Goal: Find specific page/section: Find specific page/section

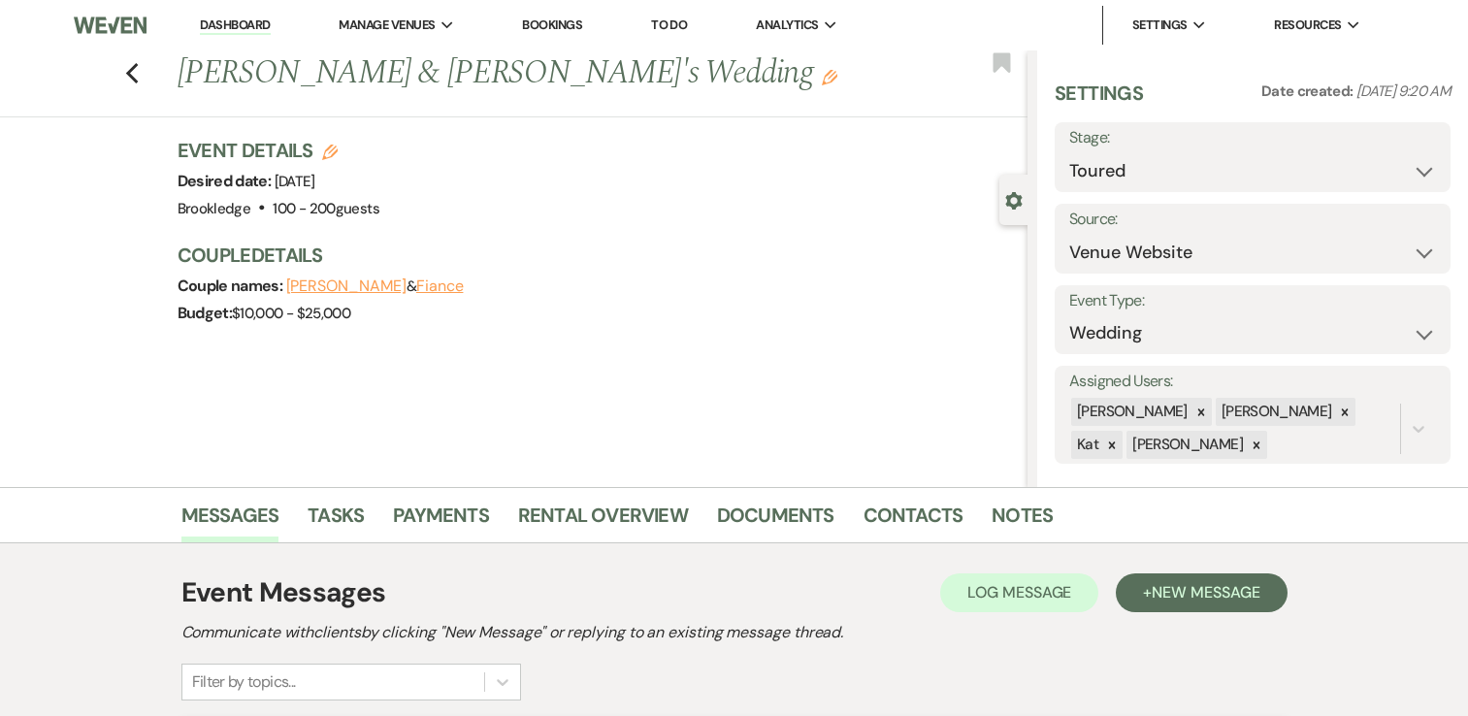
select select "5"
click at [249, 24] on link "Dashboard" at bounding box center [235, 25] width 70 height 18
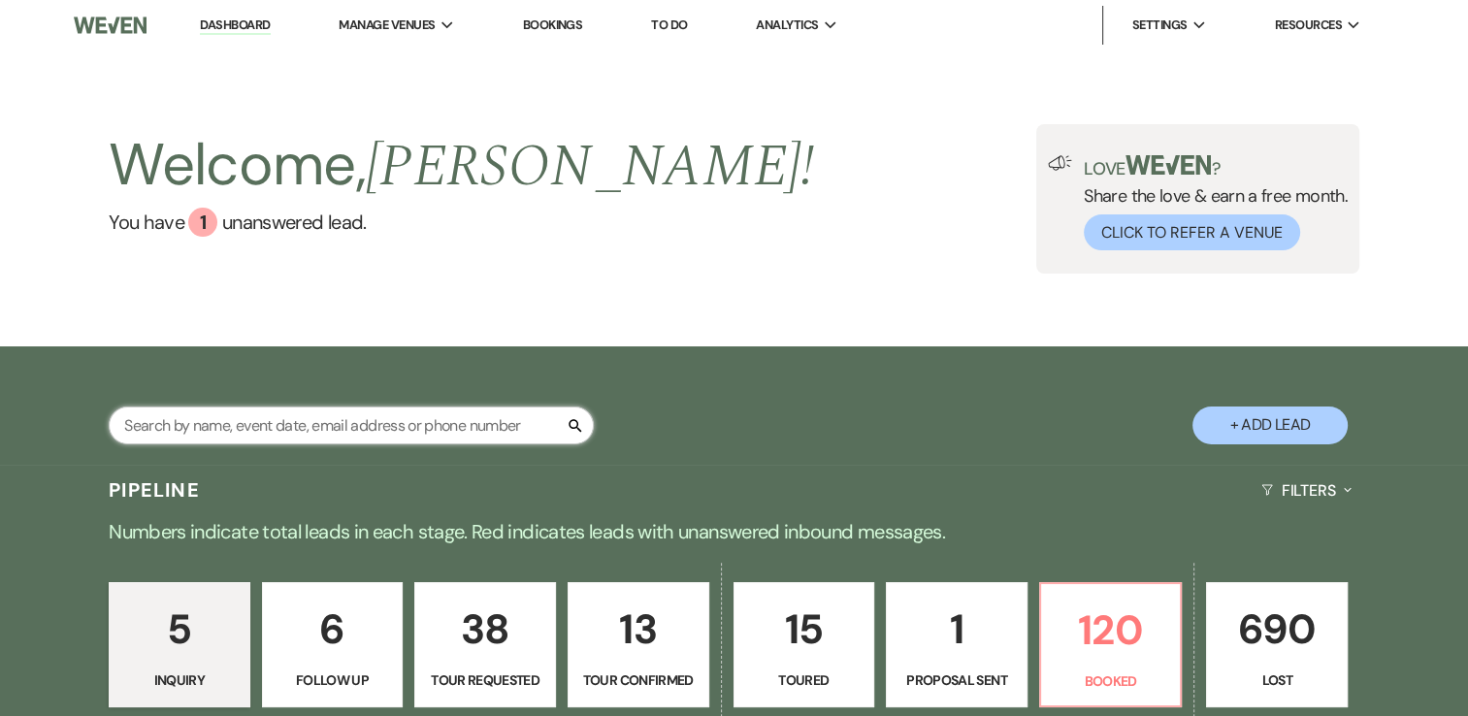
click at [391, 426] on input "text" at bounding box center [351, 426] width 485 height 38
type input "[PERSON_NAME]"
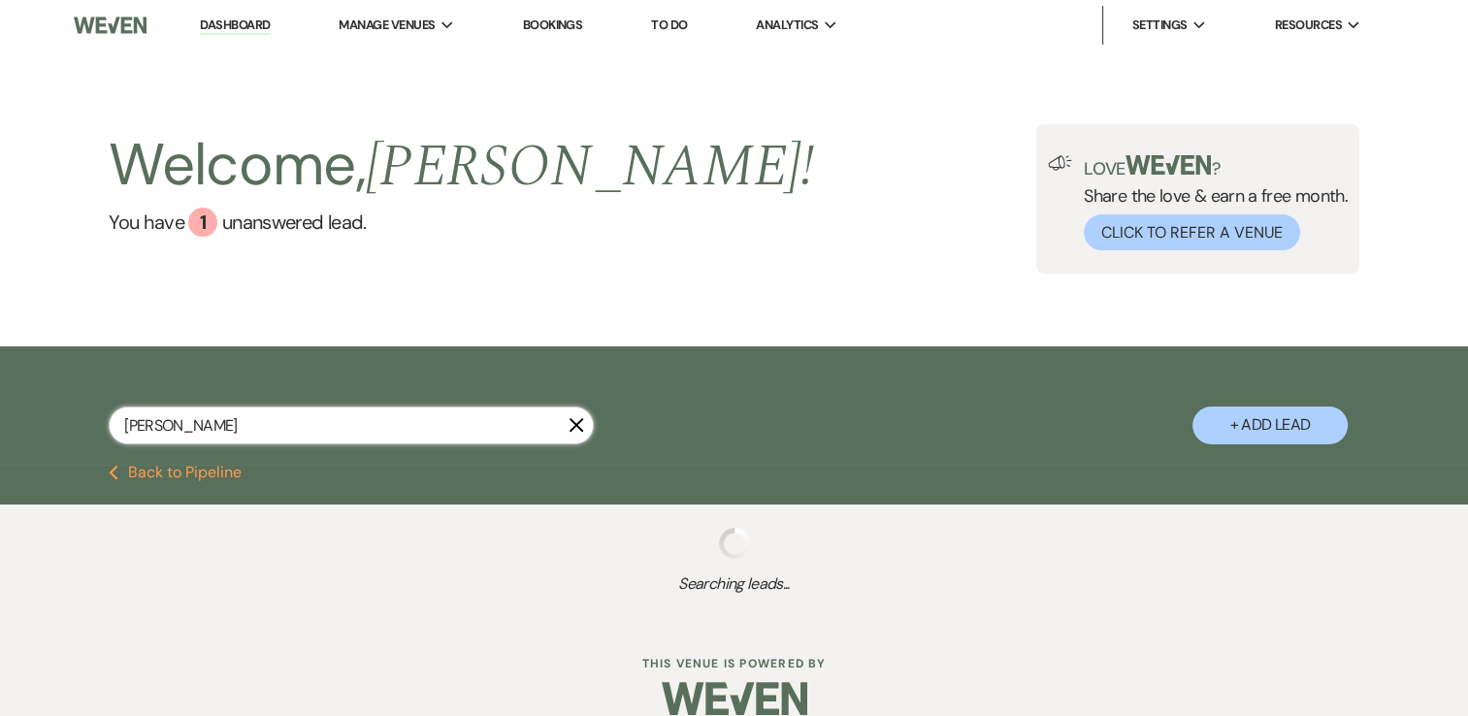
select select "8"
select select "5"
select select "8"
select select "9"
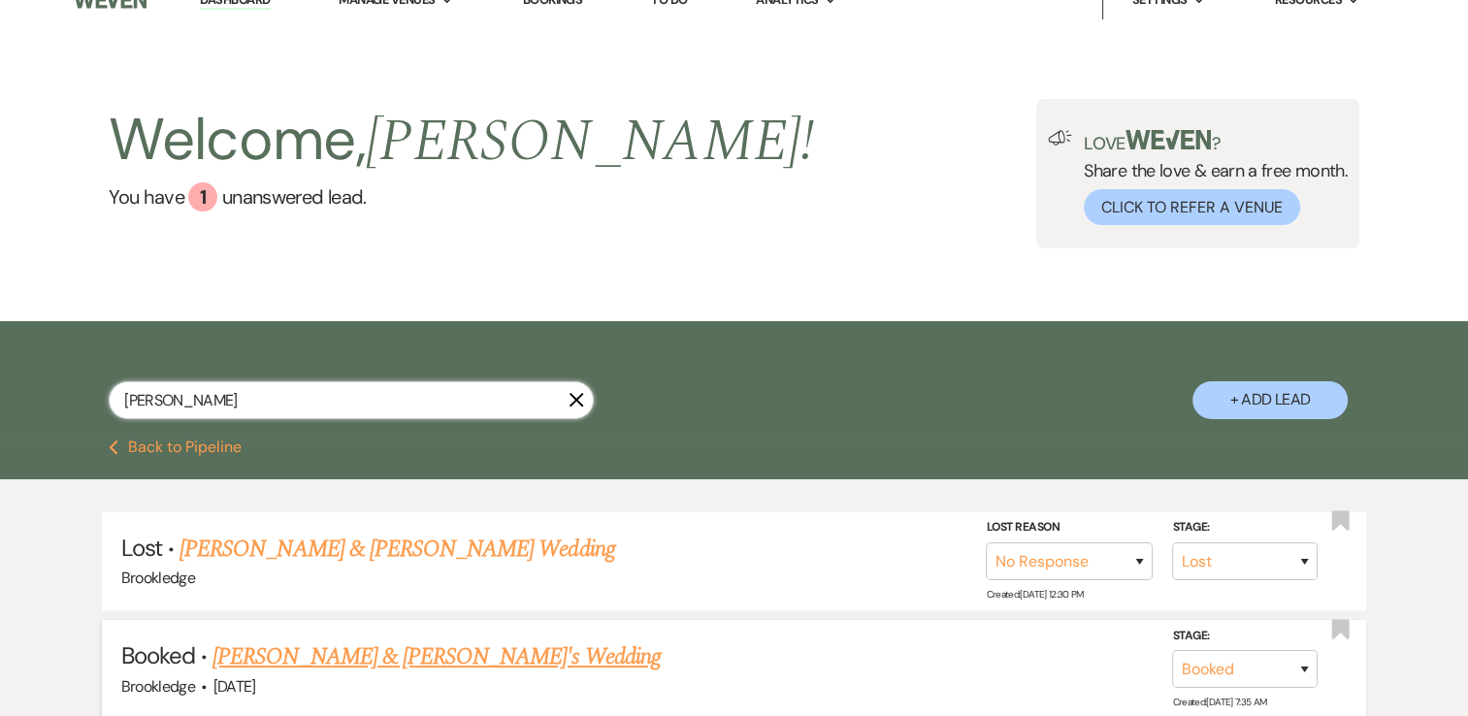
scroll to position [97, 0]
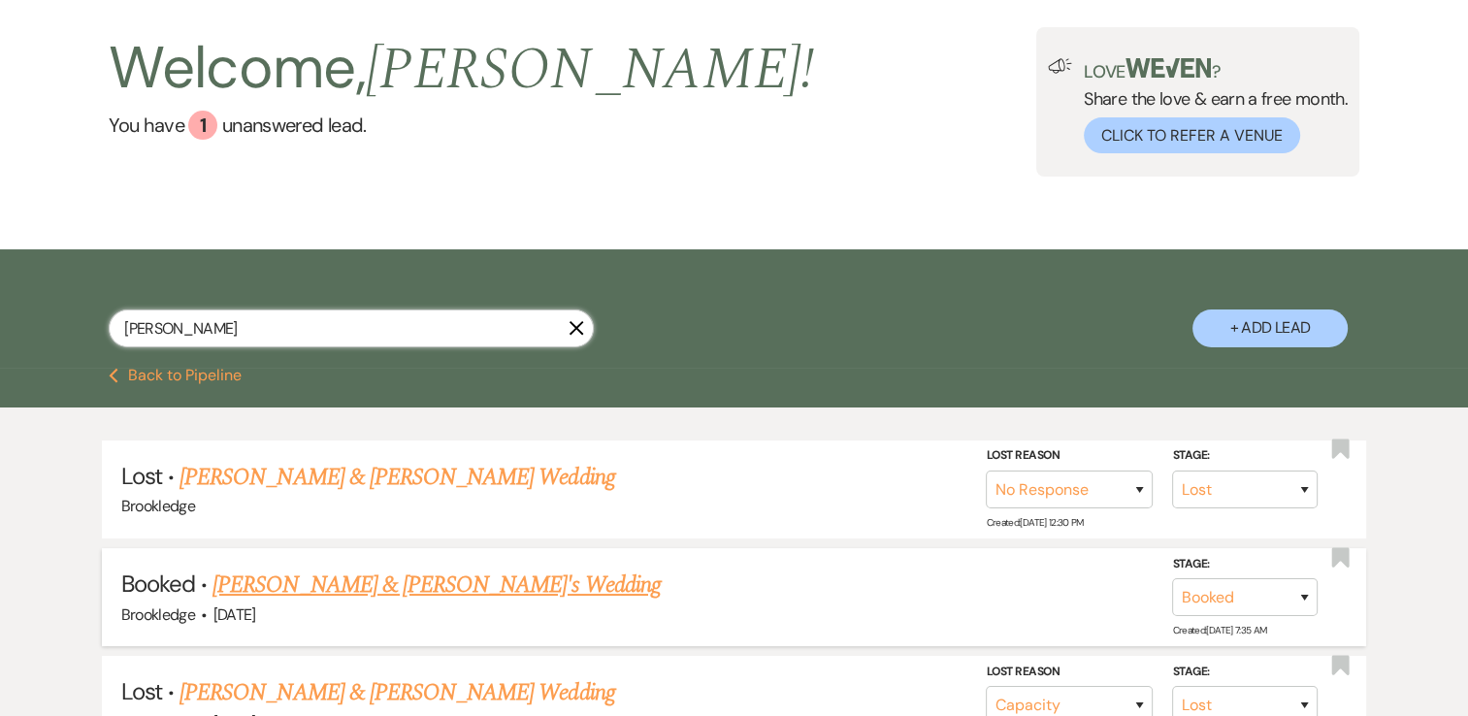
type input "whitney"
click at [449, 594] on link "Jamal & Whitney Western's Wedding" at bounding box center [437, 585] width 448 height 35
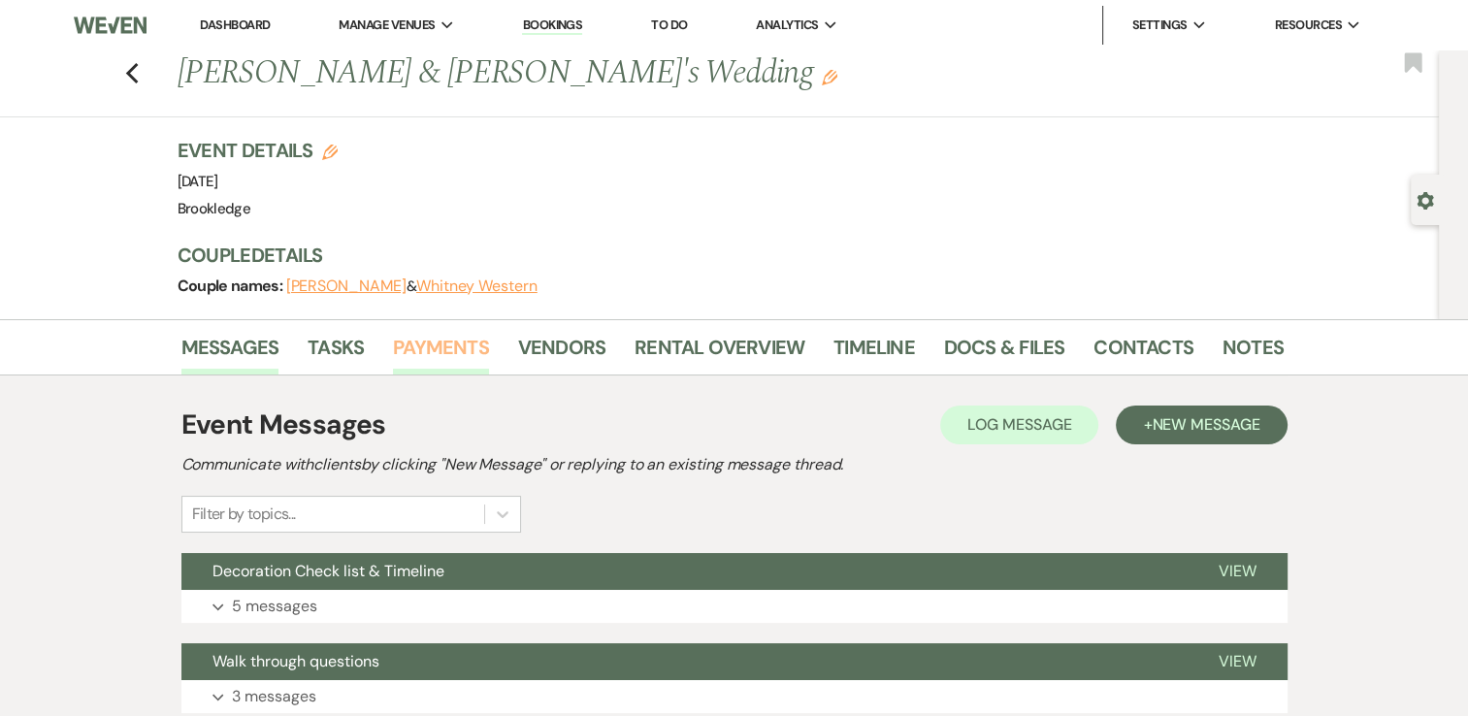
click at [411, 344] on link "Payments" at bounding box center [441, 353] width 96 height 43
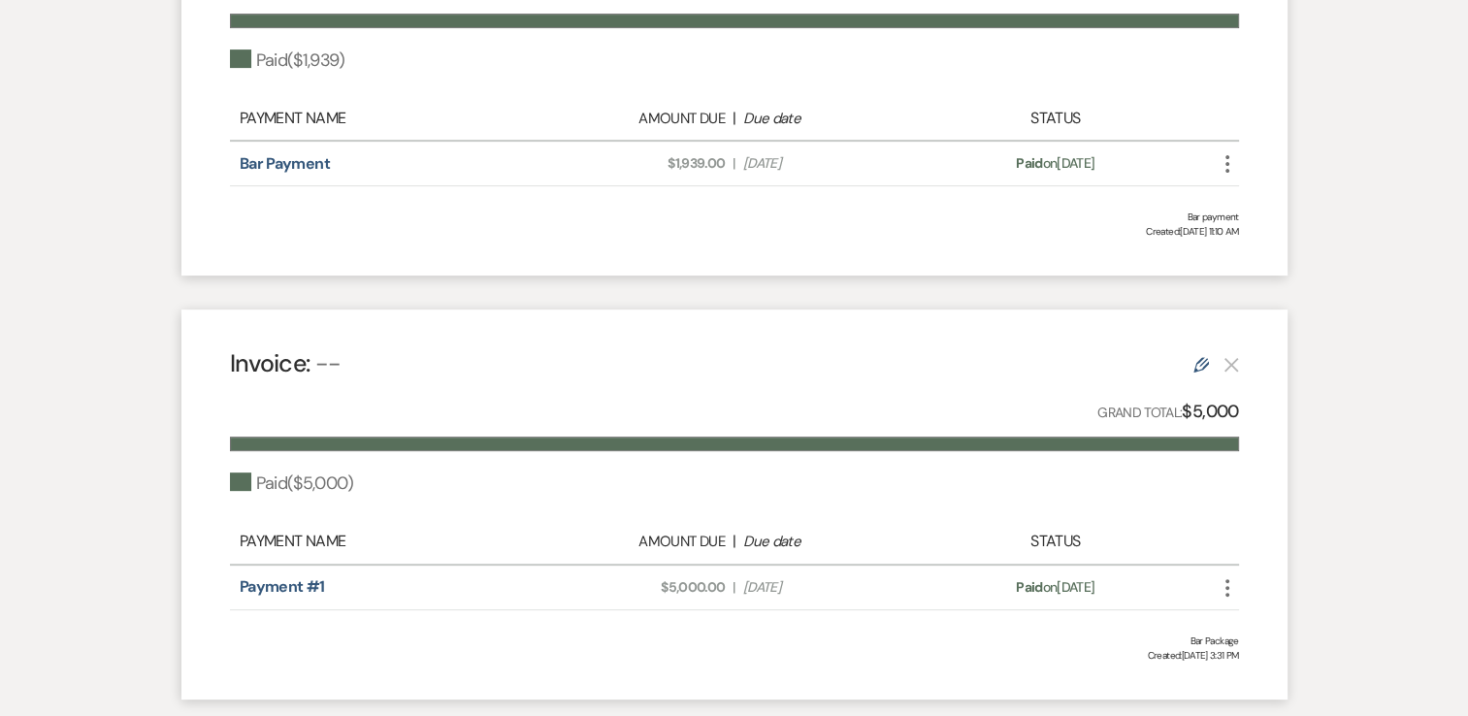
scroll to position [485, 0]
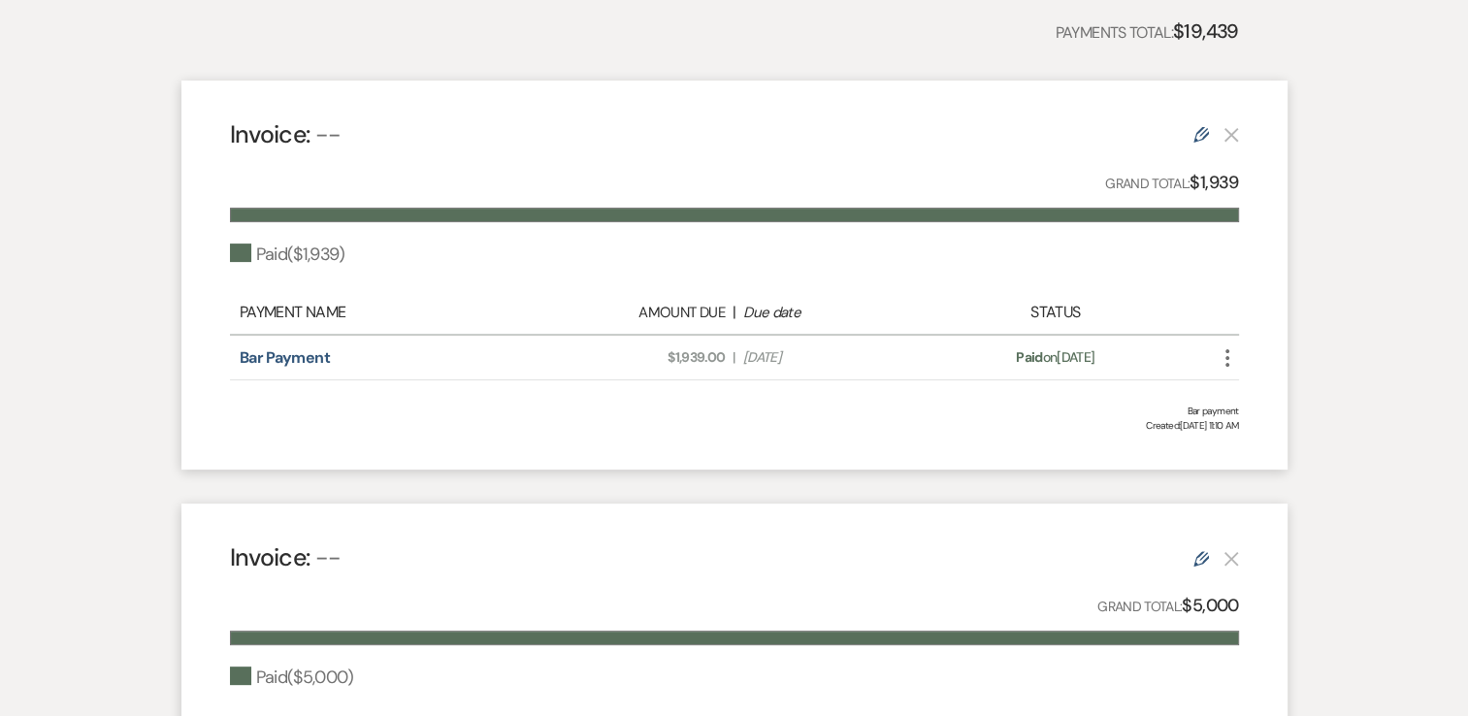
click at [586, 359] on span "Amount Due: $1,939.00" at bounding box center [635, 357] width 179 height 20
click at [292, 359] on link "Bar Payment" at bounding box center [285, 357] width 90 height 20
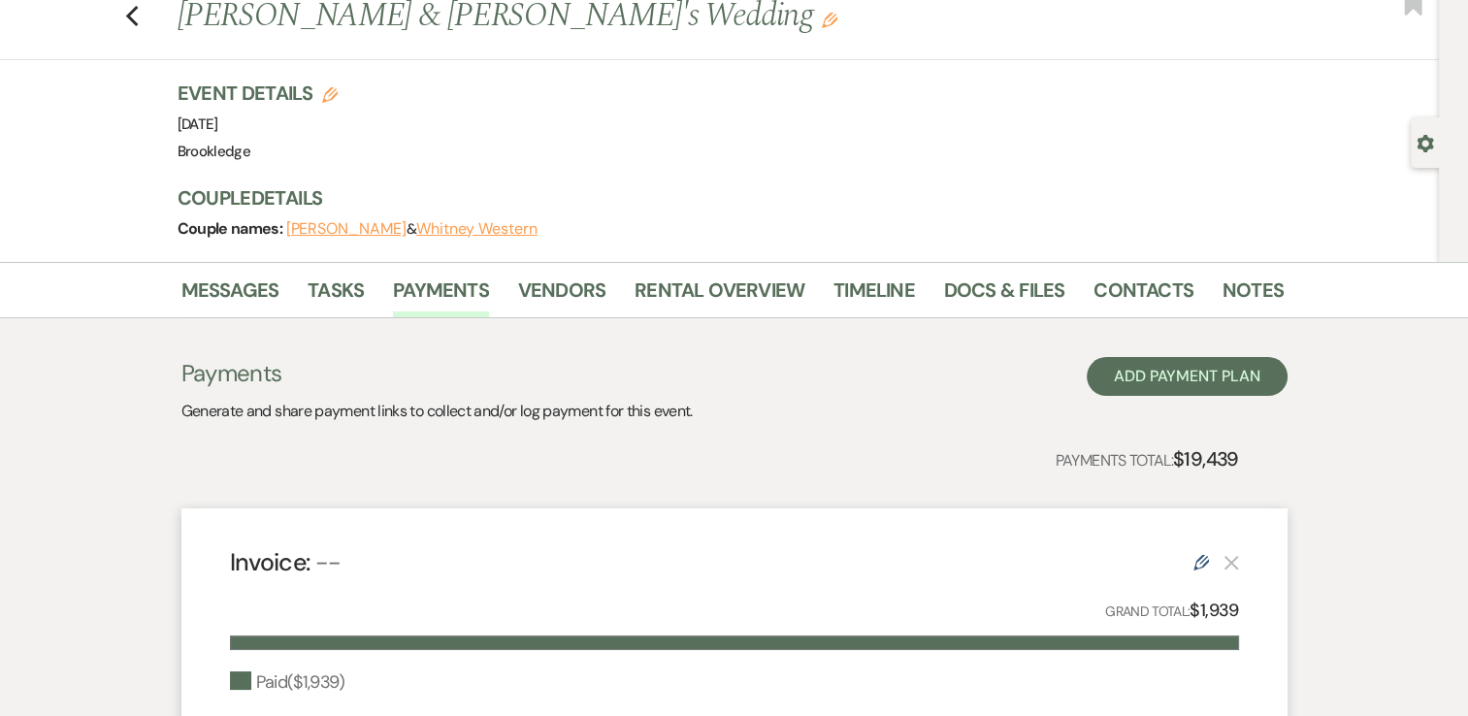
scroll to position [0, 0]
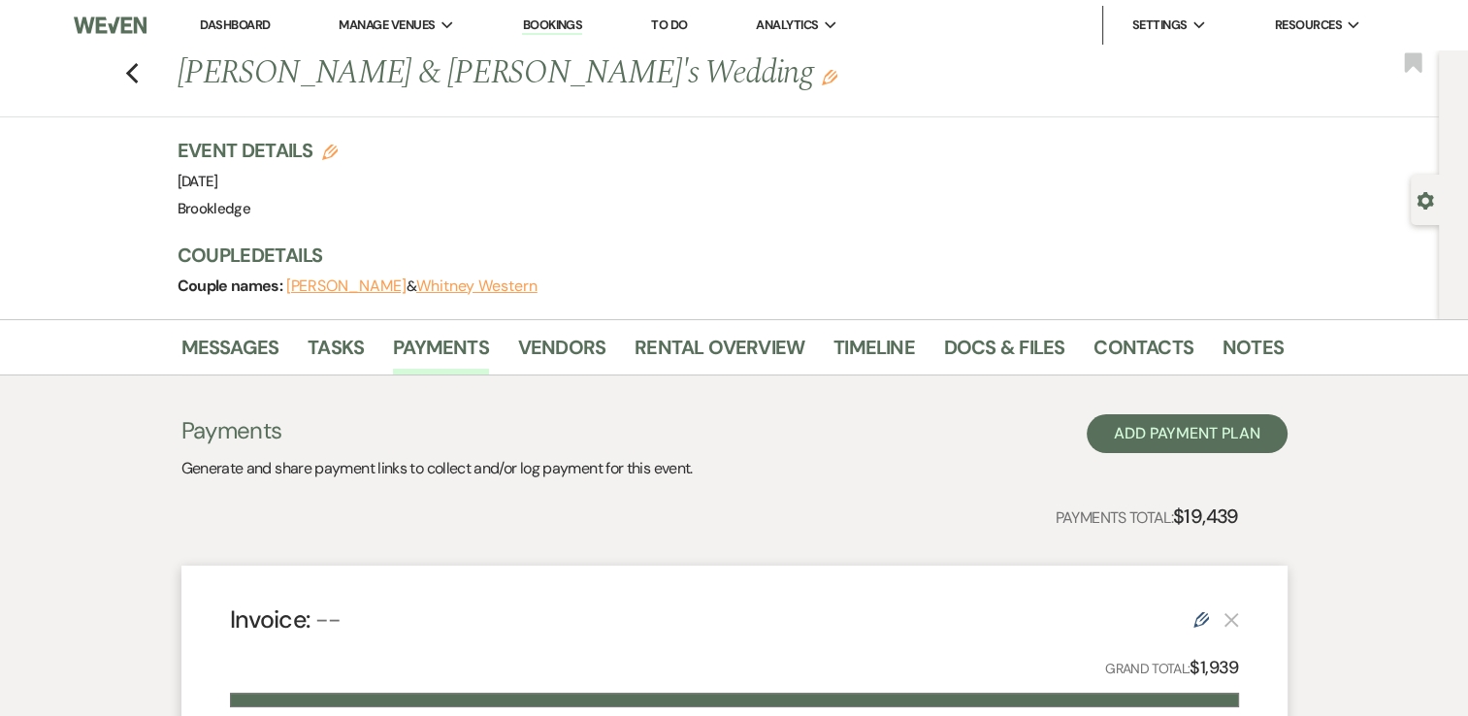
click at [228, 21] on link "Dashboard" at bounding box center [235, 24] width 70 height 16
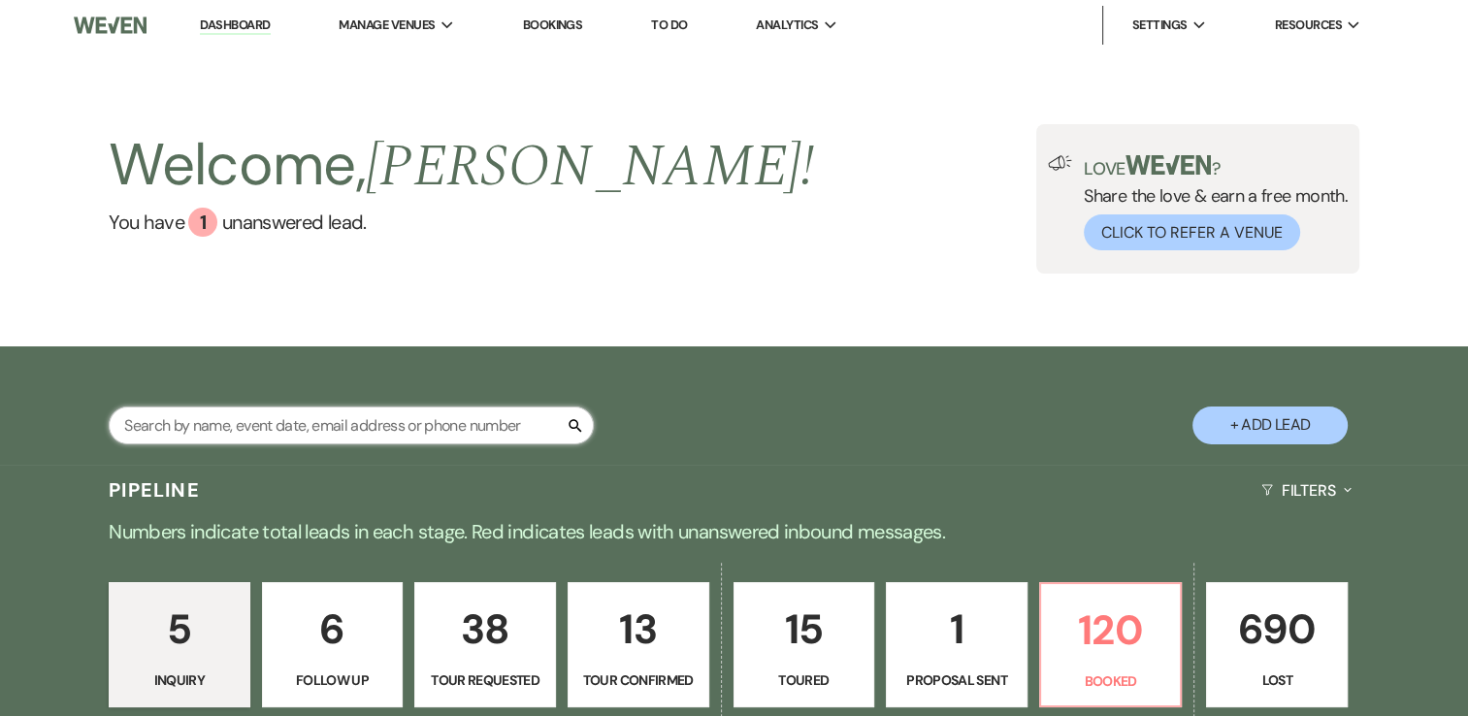
click at [369, 412] on input "text" at bounding box center [351, 426] width 485 height 38
type input "amanda"
select select "8"
select select "7"
select select "8"
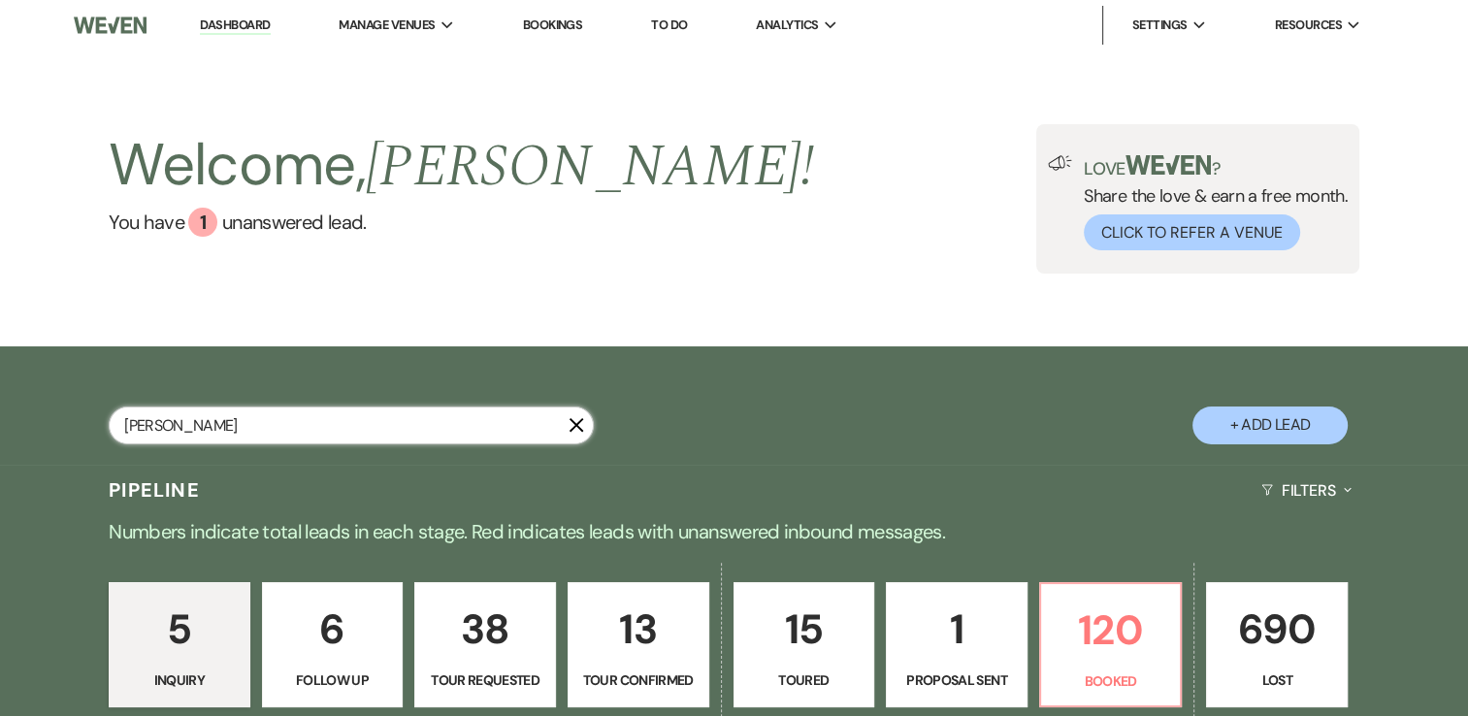
select select "7"
select select "8"
select select "5"
select select "8"
select select "6"
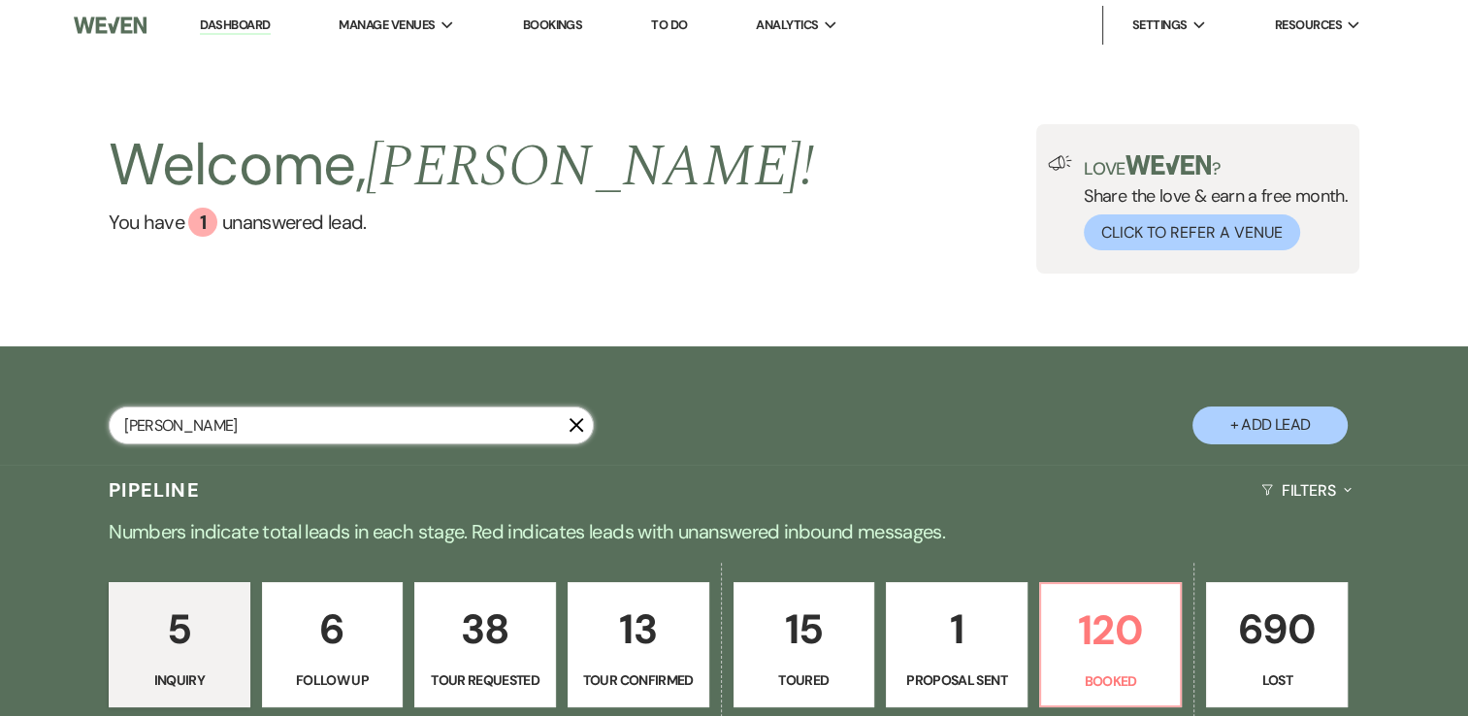
select select "8"
select select "5"
select select "8"
select select "5"
select select "8"
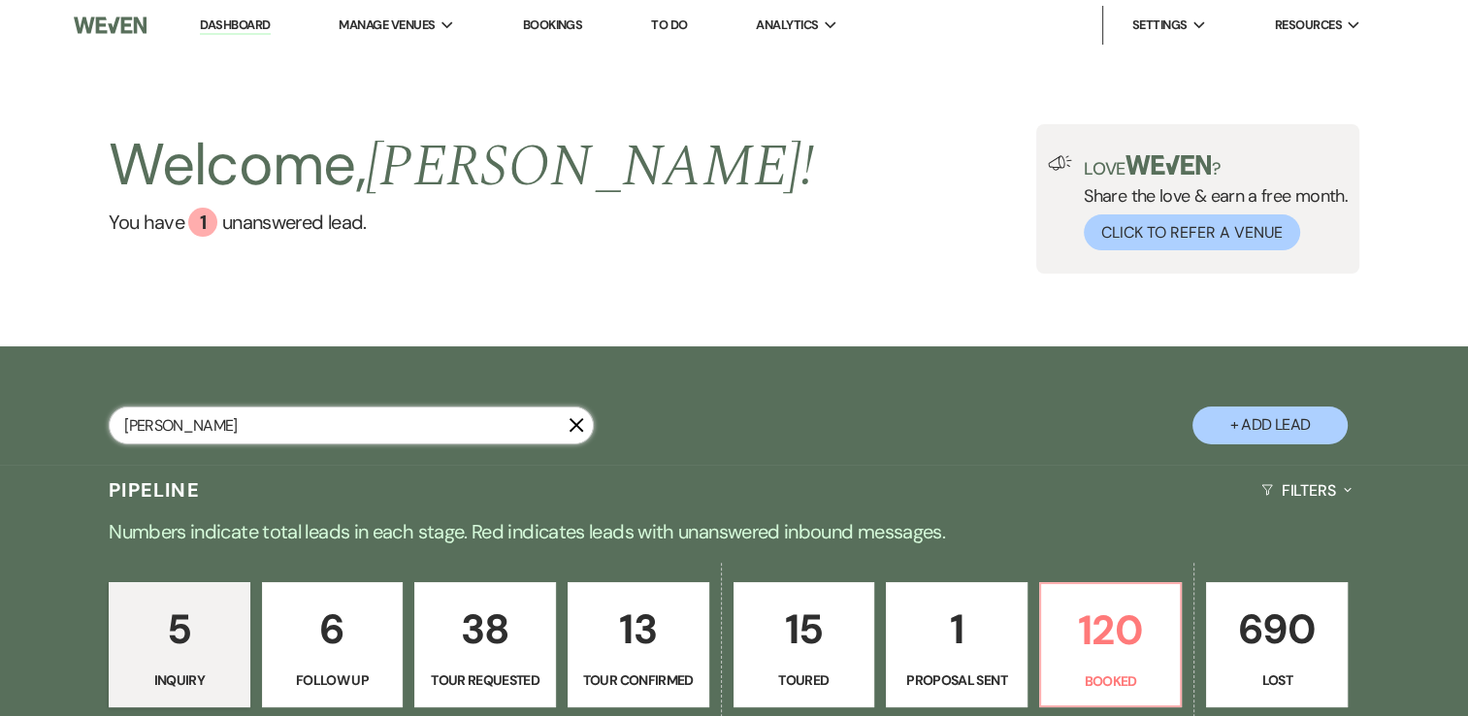
select select "8"
select select "5"
select select "8"
select select "5"
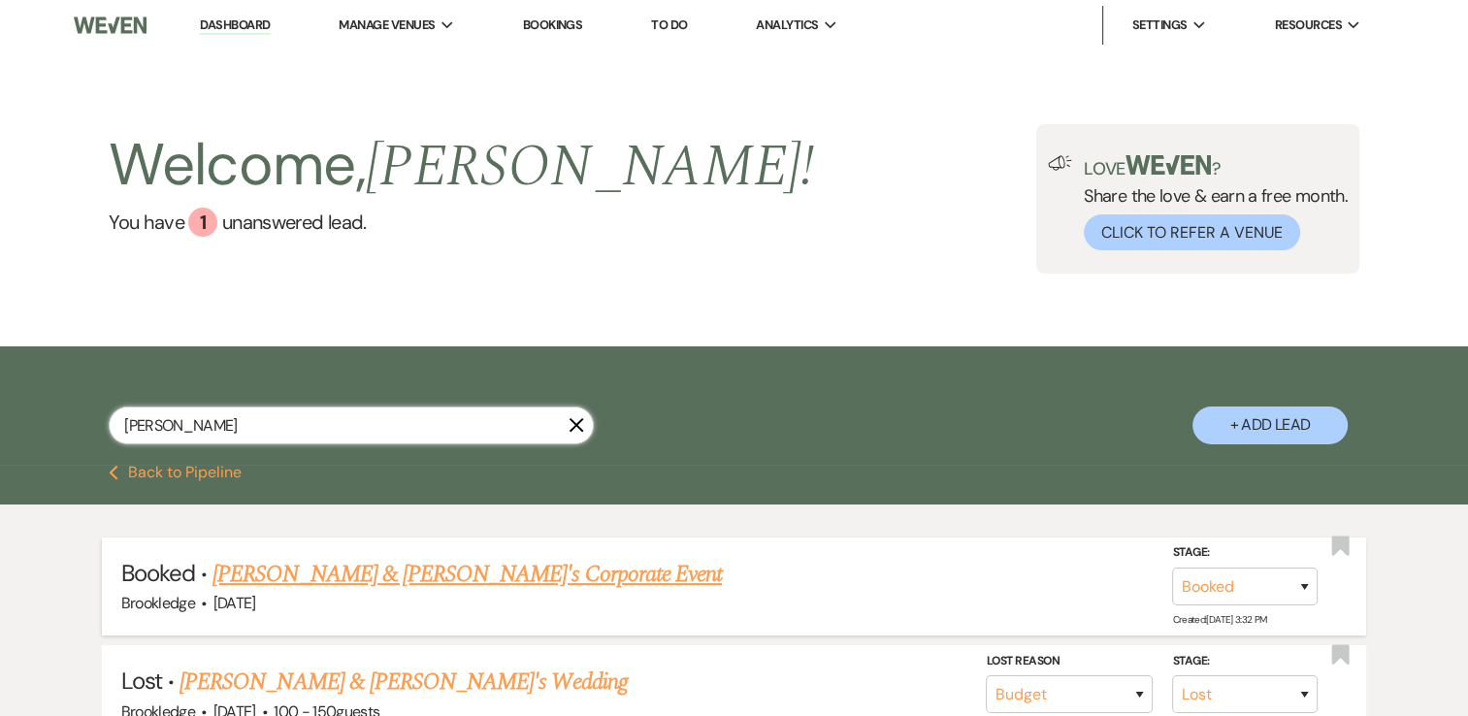
type input "amanda"
click at [406, 579] on link "Russell & Amanda's Corporate Event" at bounding box center [467, 574] width 509 height 35
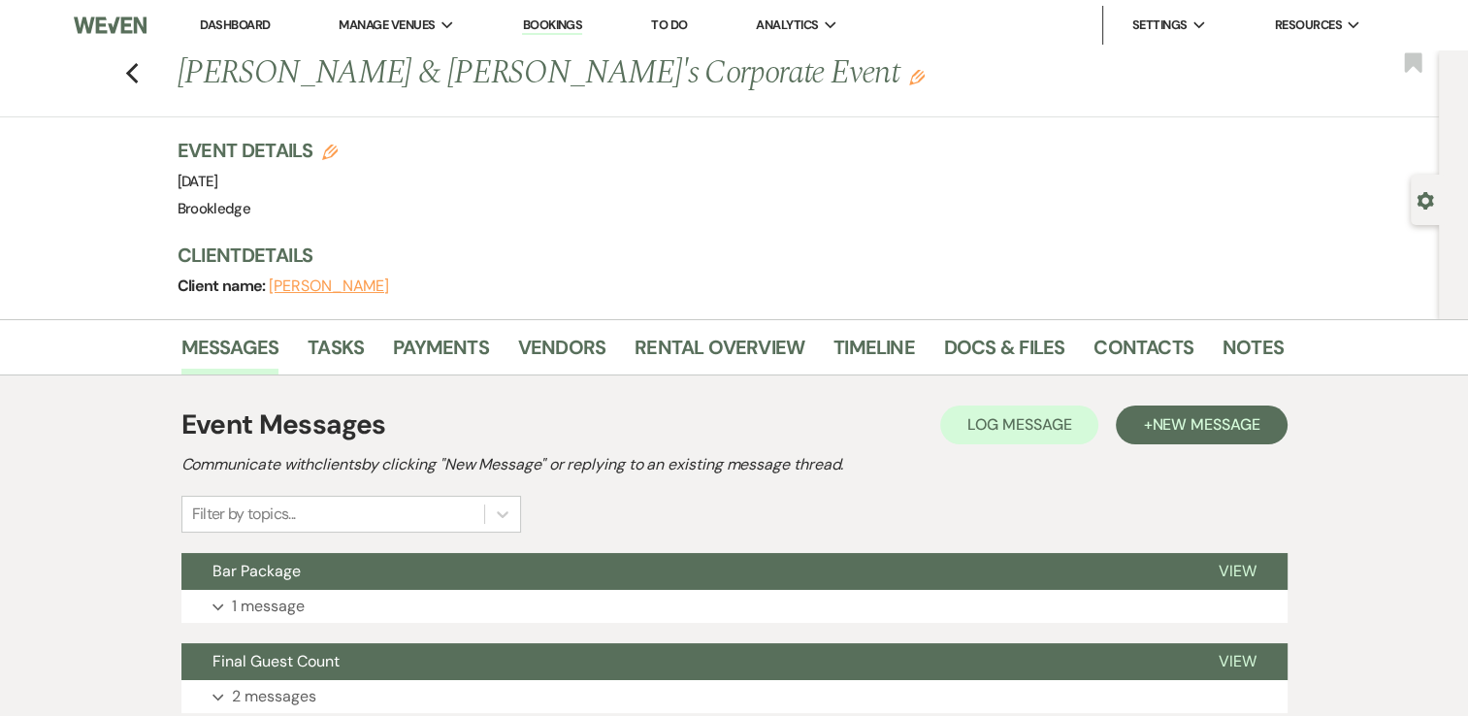
click at [222, 26] on link "Dashboard" at bounding box center [235, 24] width 70 height 16
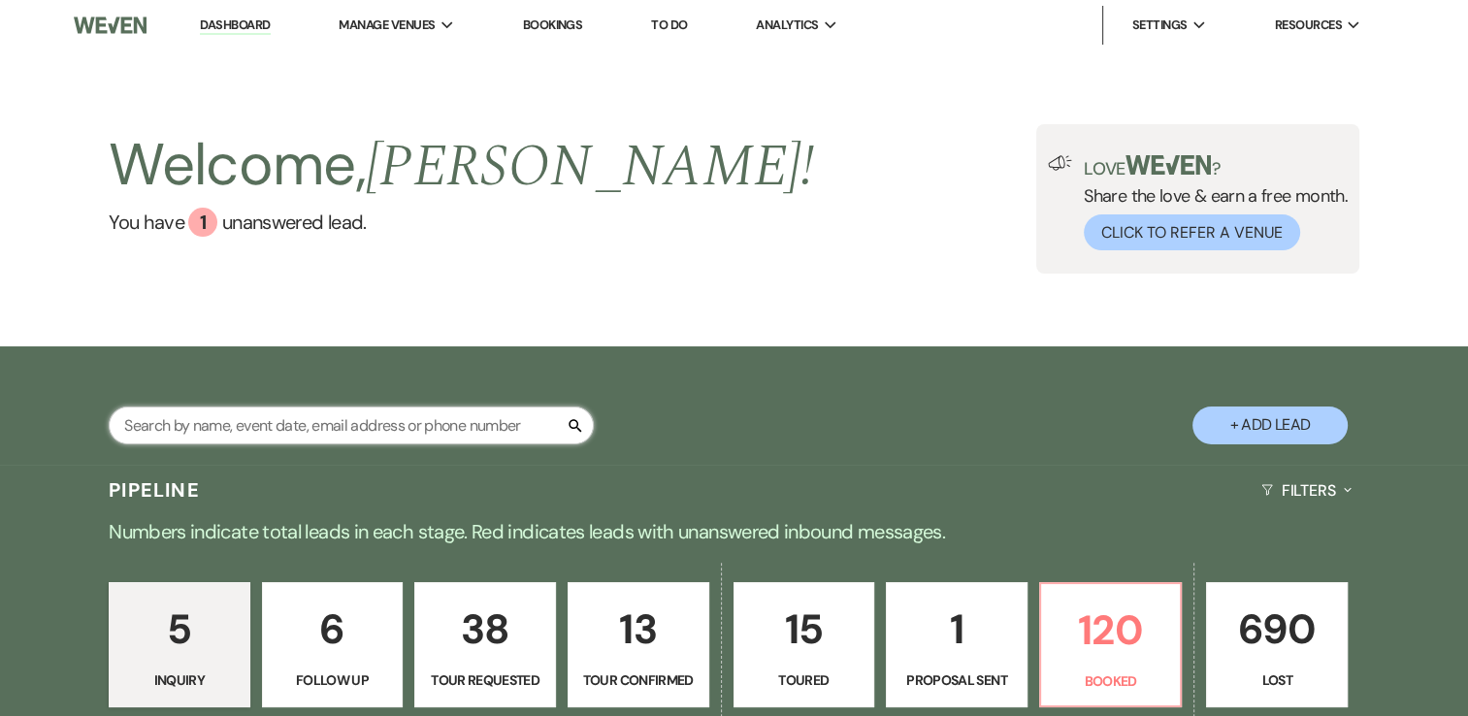
click at [425, 423] on input "text" at bounding box center [351, 426] width 485 height 38
type input "lynn"
select select "8"
select select "7"
select select "8"
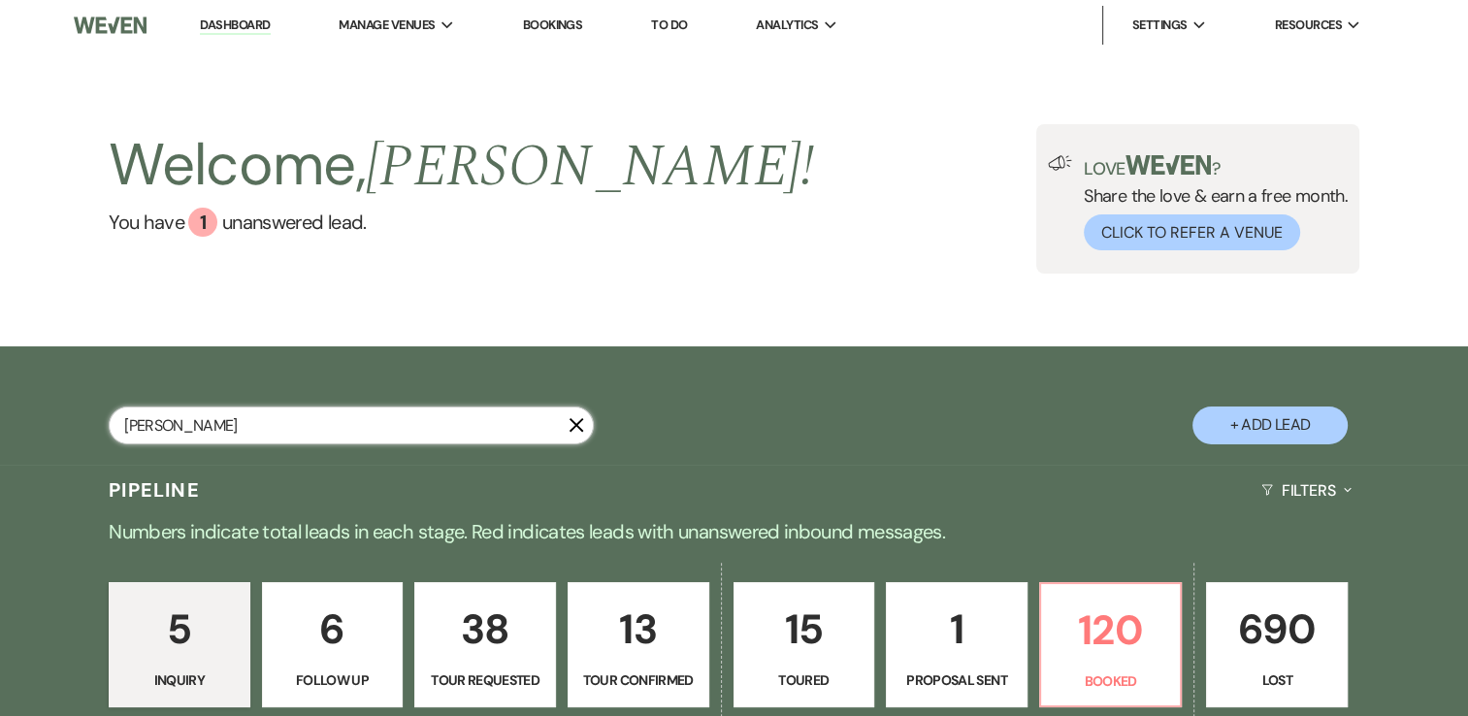
select select "5"
select select "8"
select select "7"
select select "8"
select select "7"
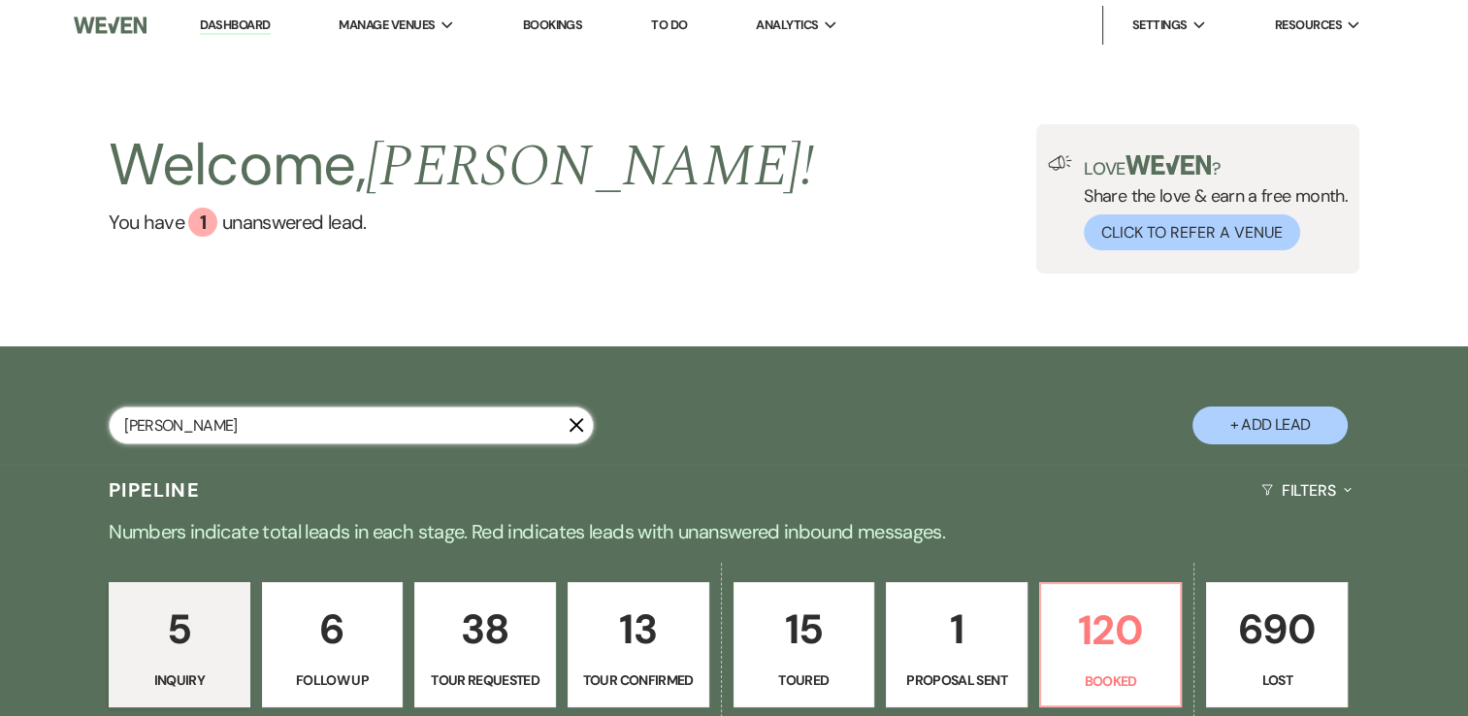
select select "8"
select select "5"
select select "8"
select select "9"
select select "8"
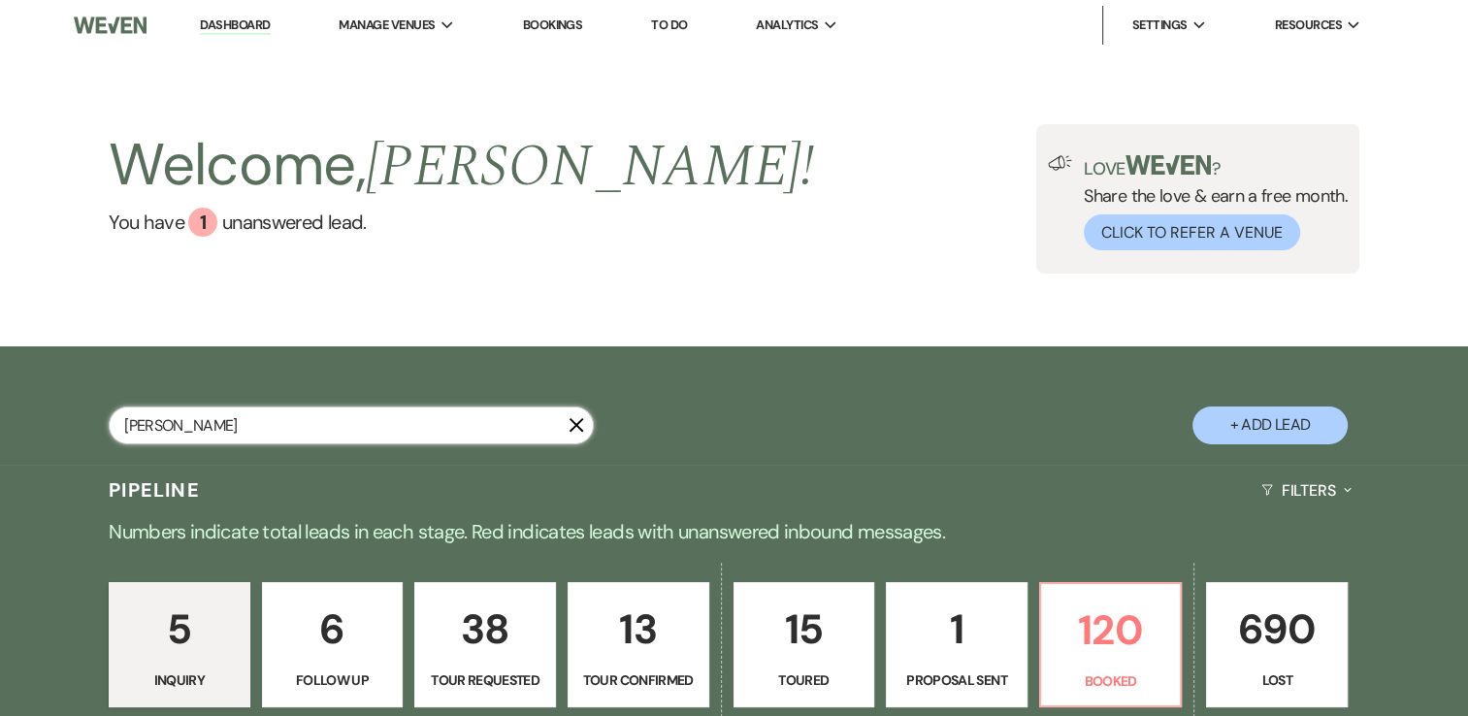
select select "5"
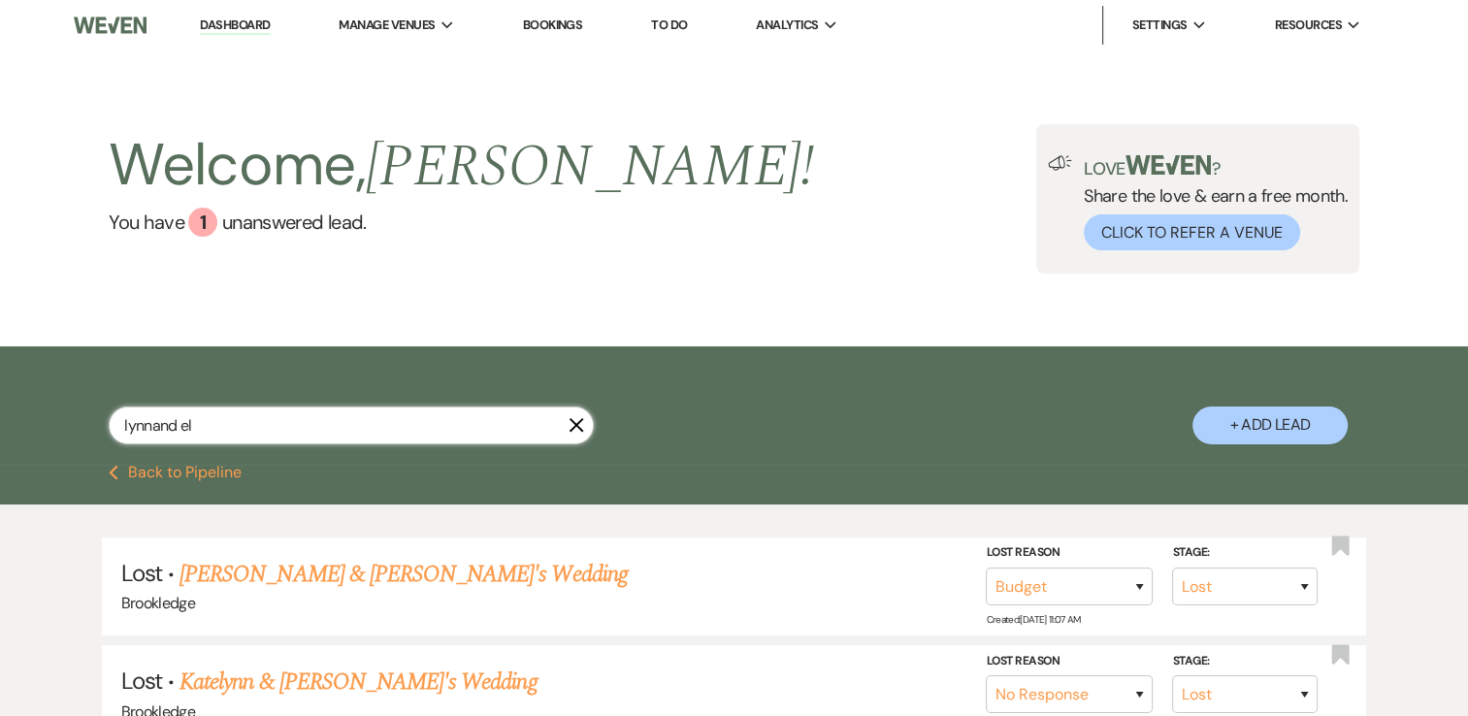
type input "lynnand eli"
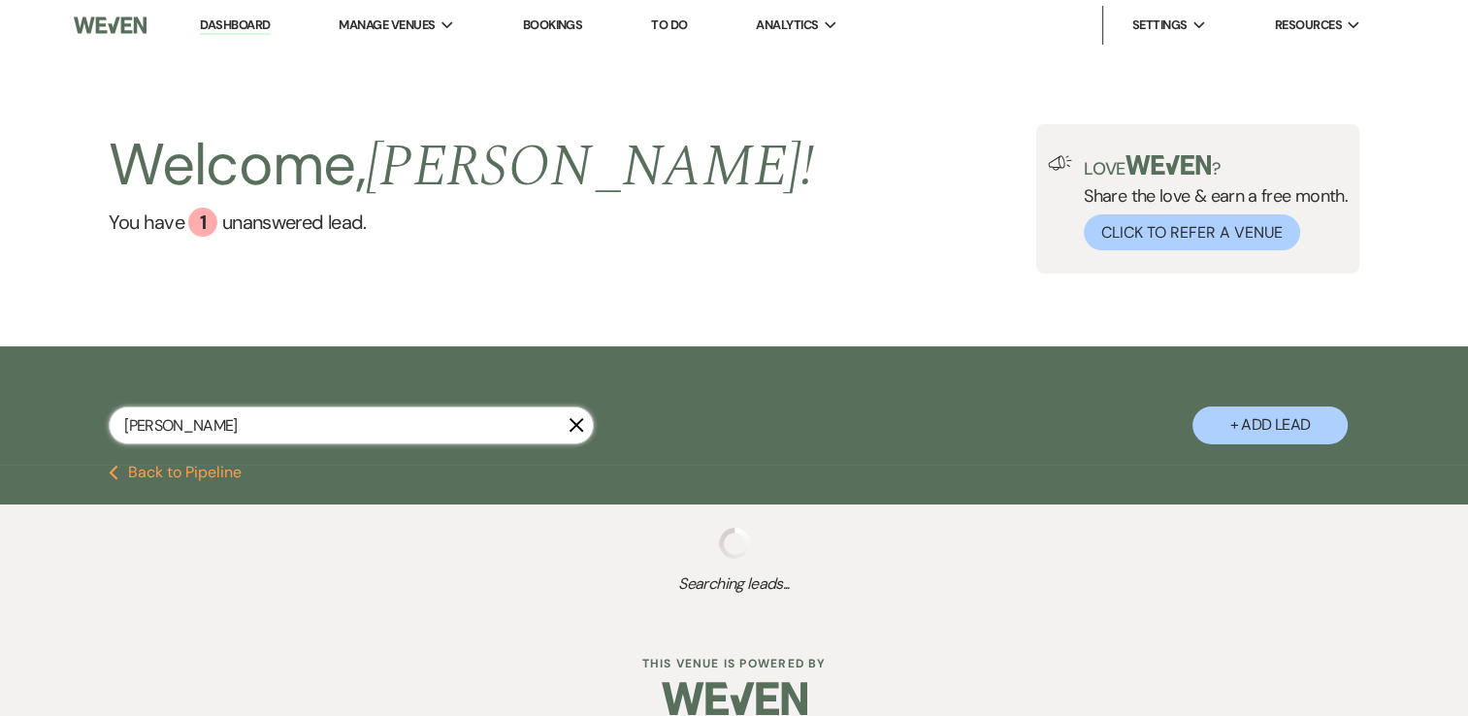
select select "8"
select select "6"
select select "8"
select select "5"
select select "8"
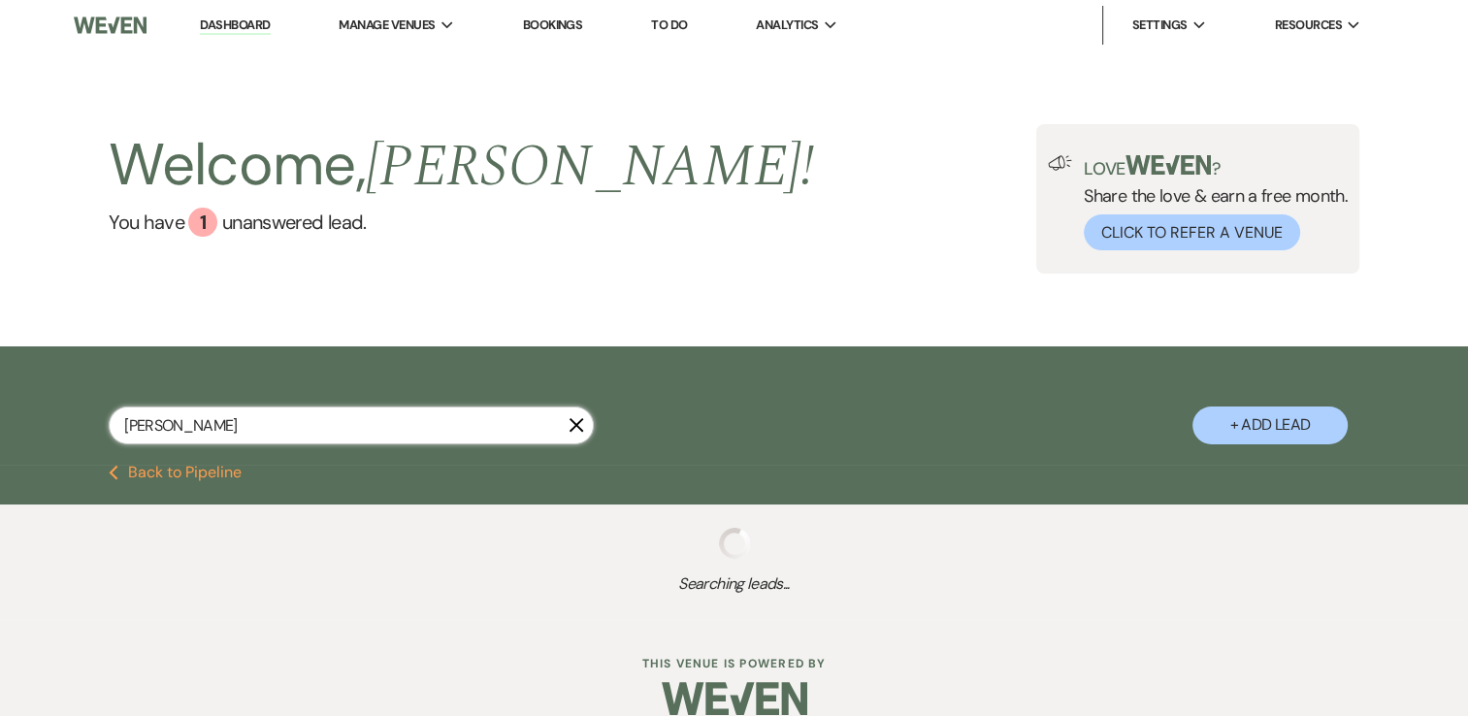
select select "5"
select select "8"
select select "7"
select select "8"
select select "7"
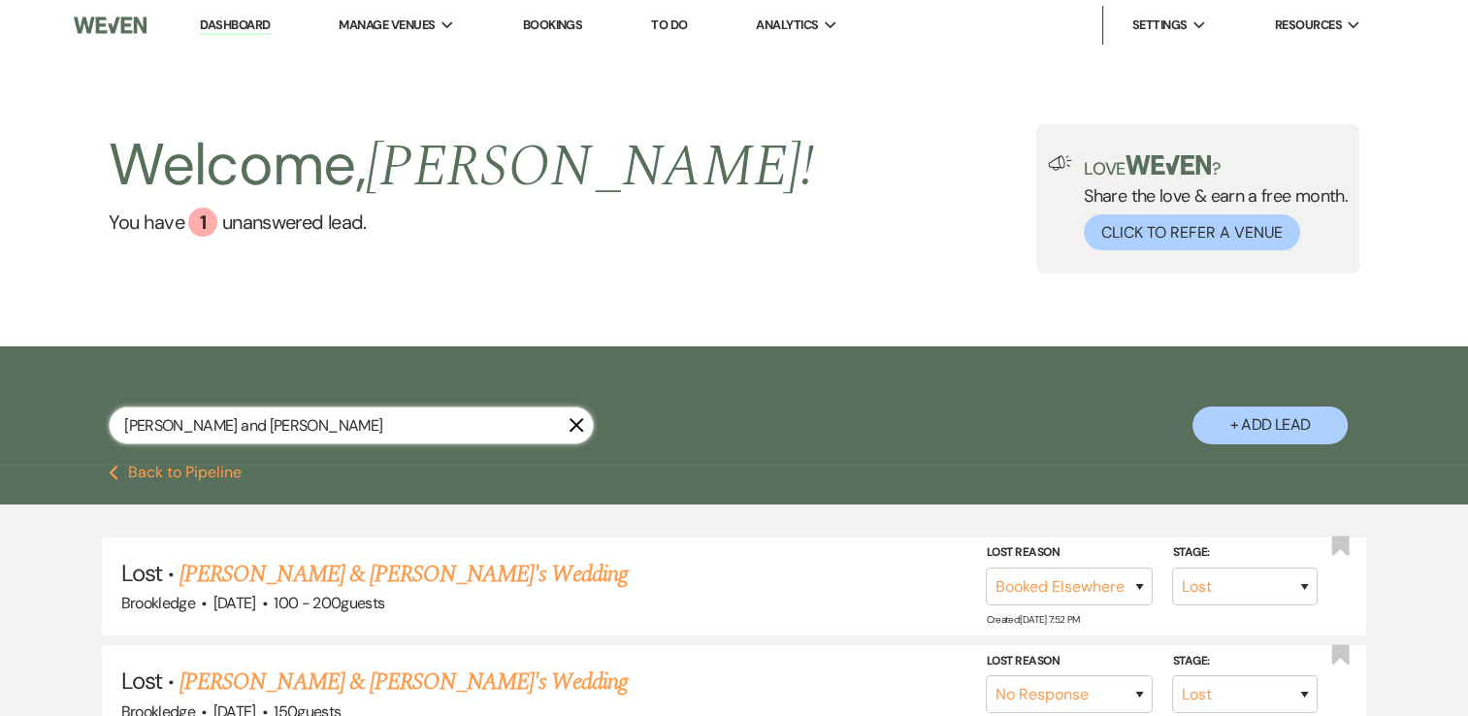
type input "lynn and eli"
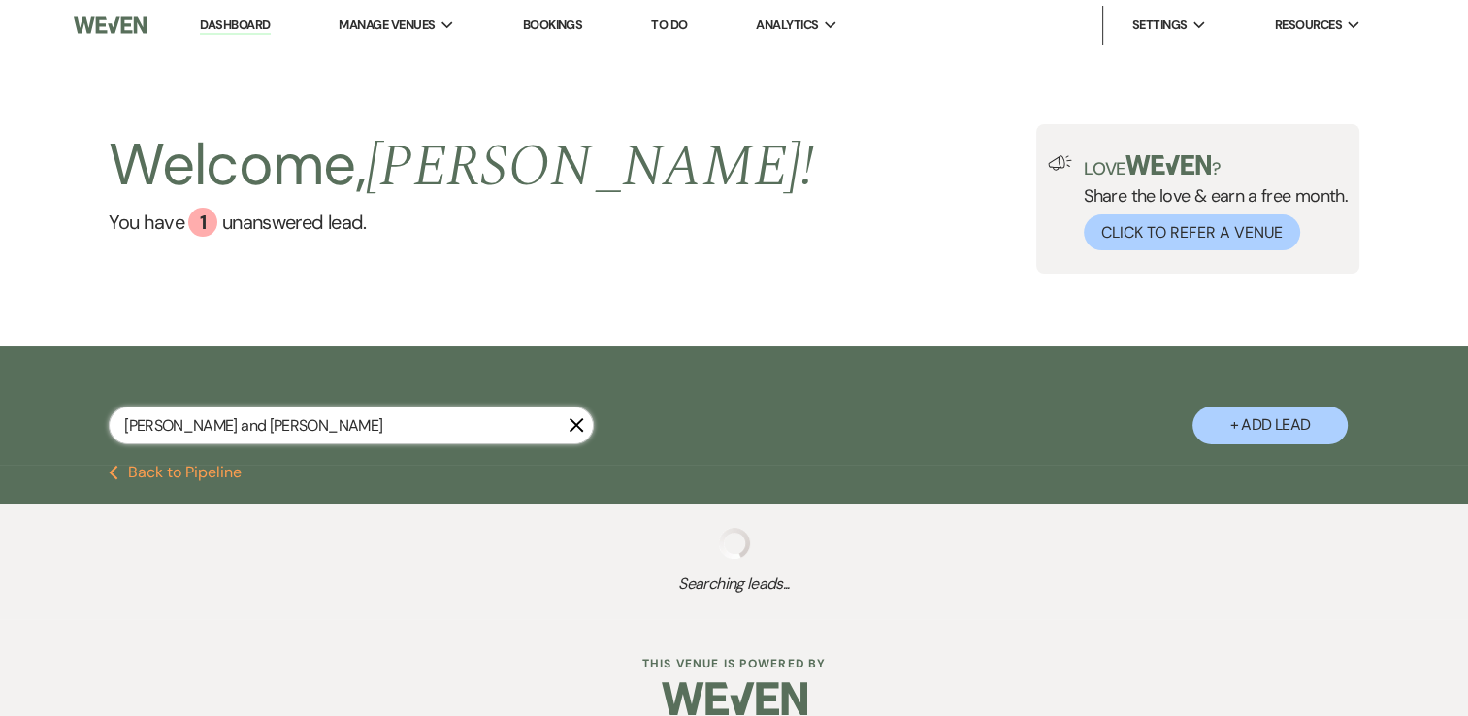
select select "8"
select select "5"
select select "8"
select select "7"
select select "8"
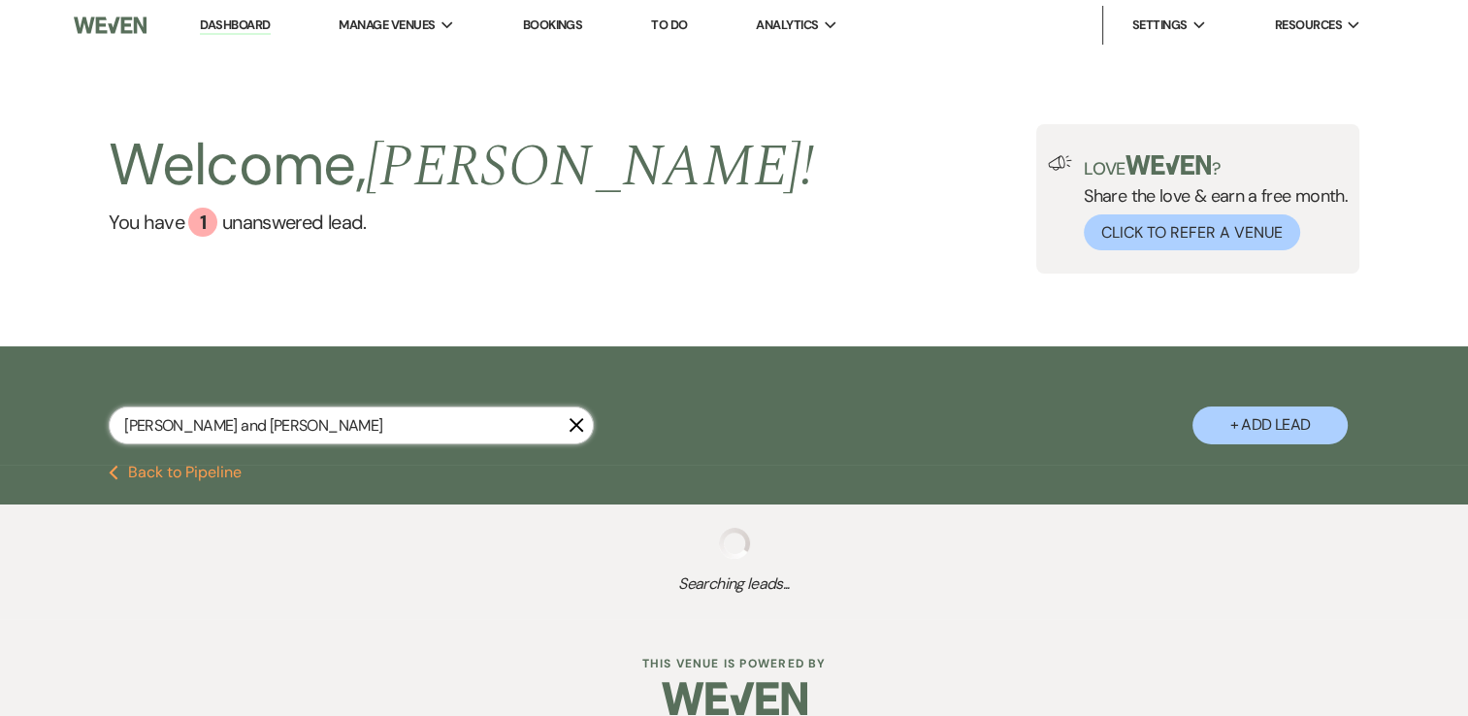
select select "7"
select select "8"
select select "5"
select select "8"
select select "5"
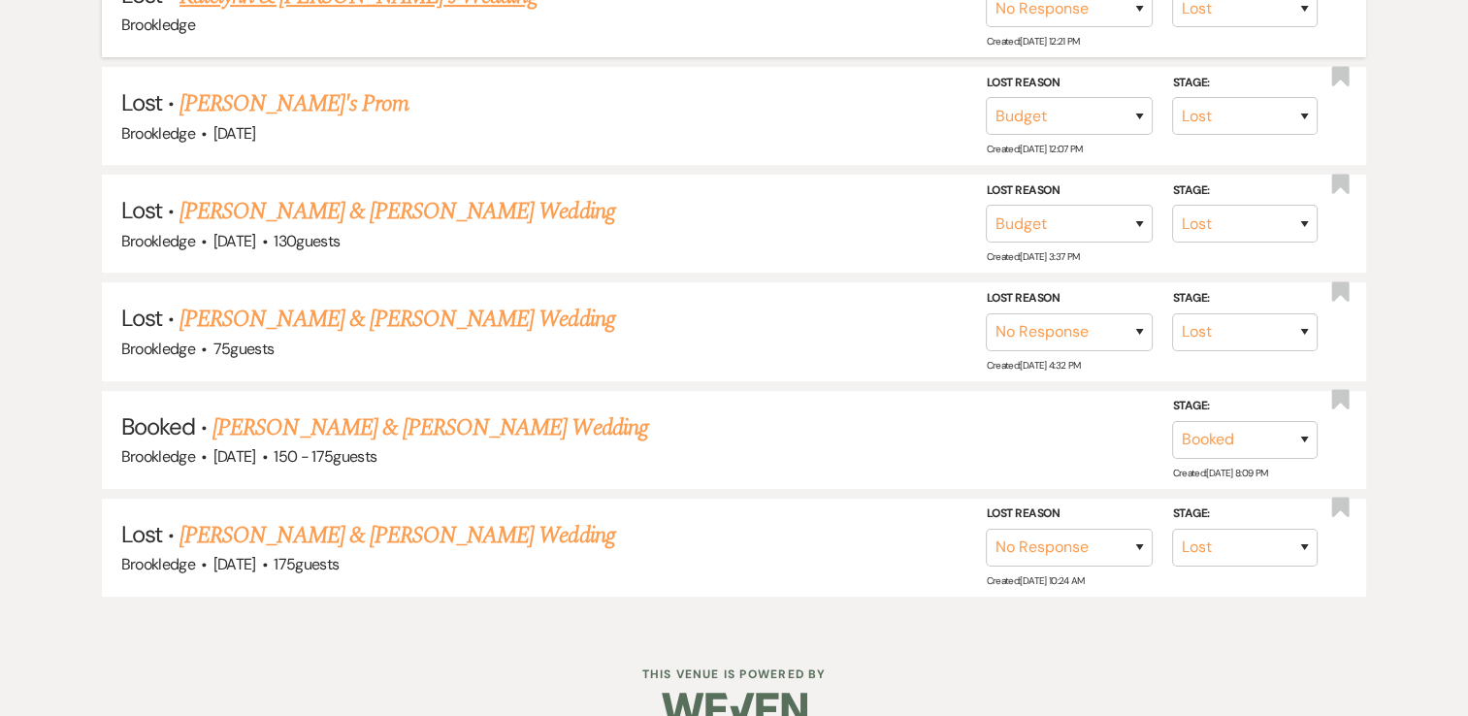
scroll to position [582, 0]
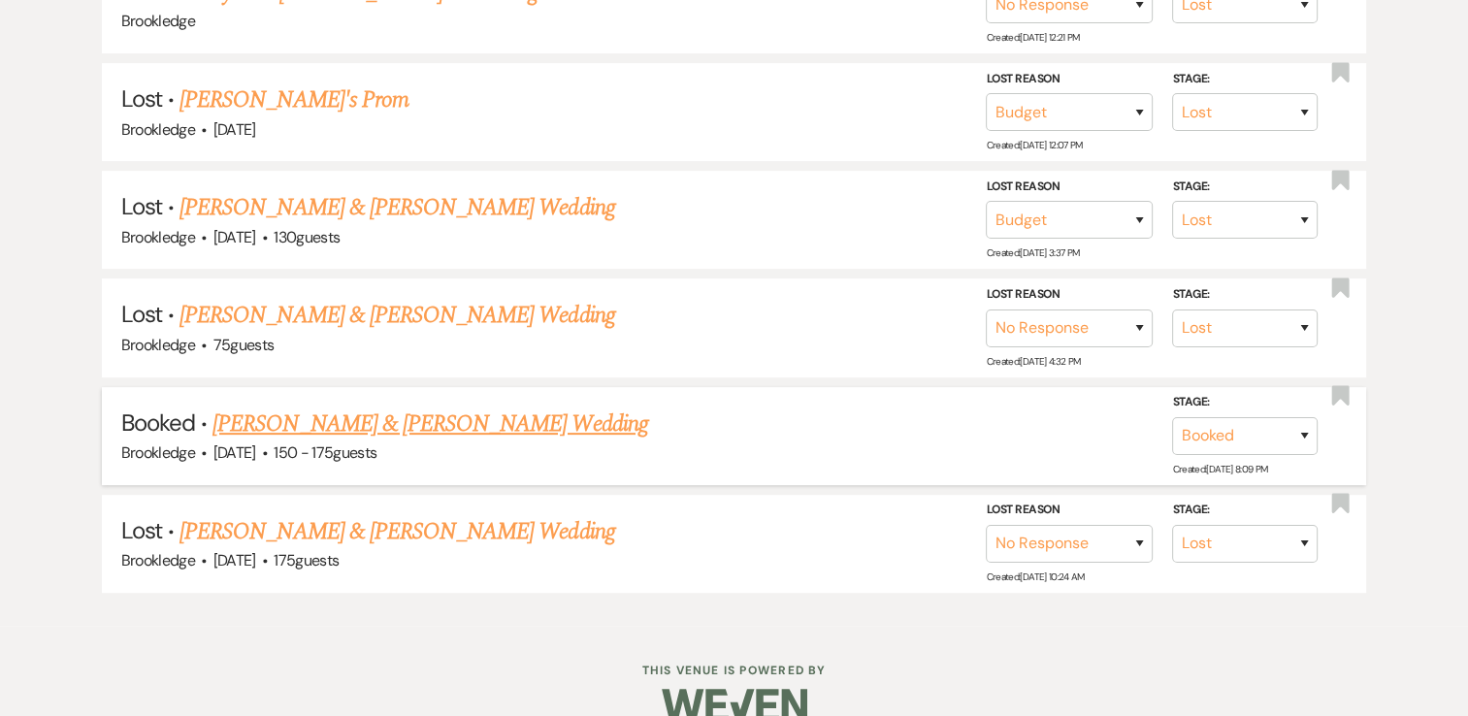
click at [353, 425] on link "[PERSON_NAME] & [PERSON_NAME] Wedding" at bounding box center [430, 424] width 435 height 35
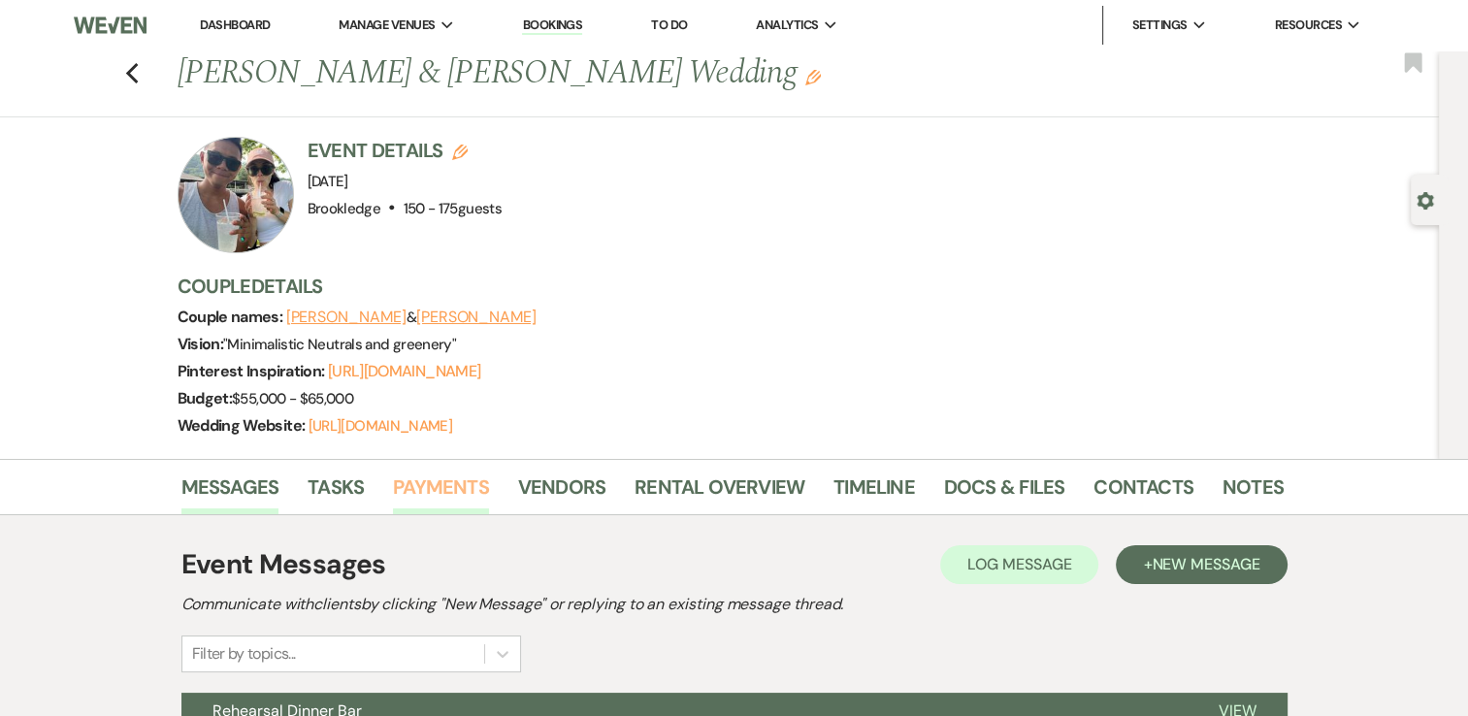
click at [419, 489] on link "Payments" at bounding box center [441, 493] width 96 height 43
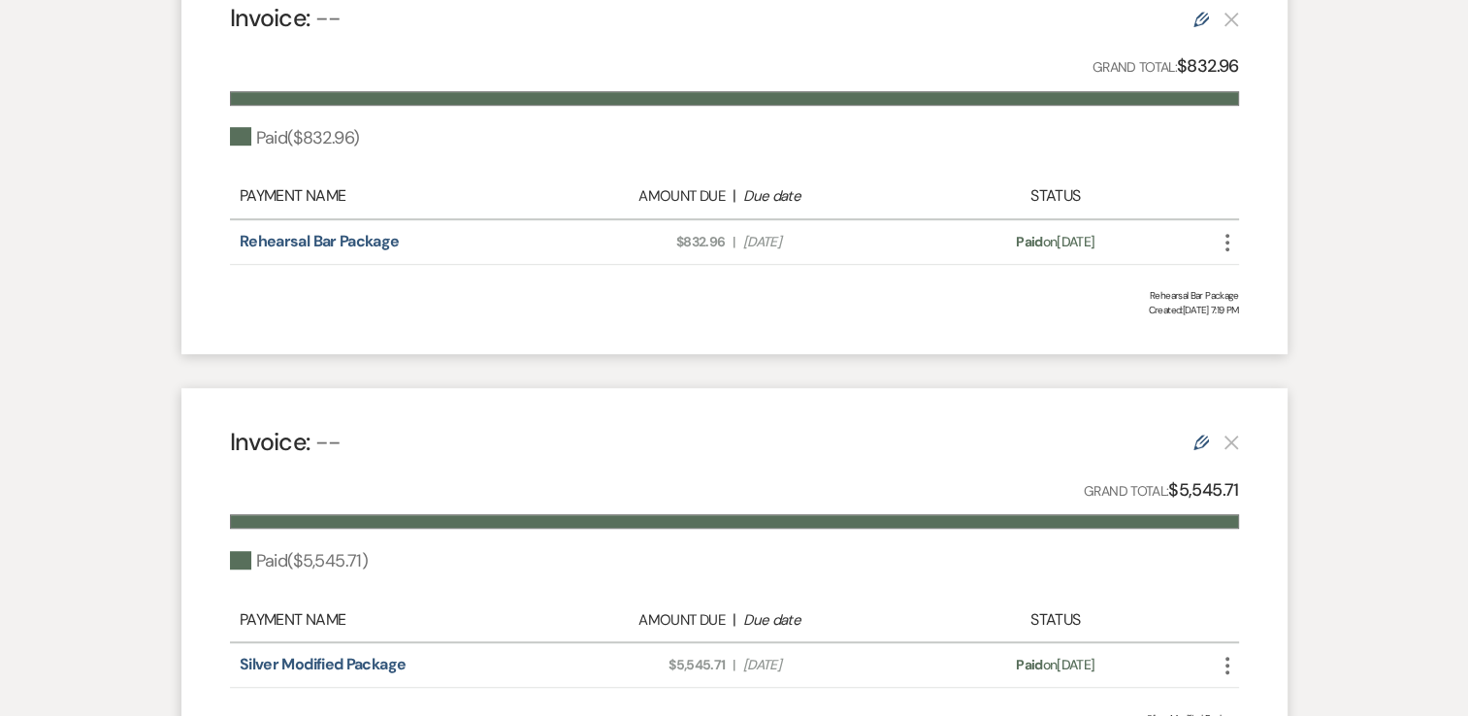
scroll to position [1359, 0]
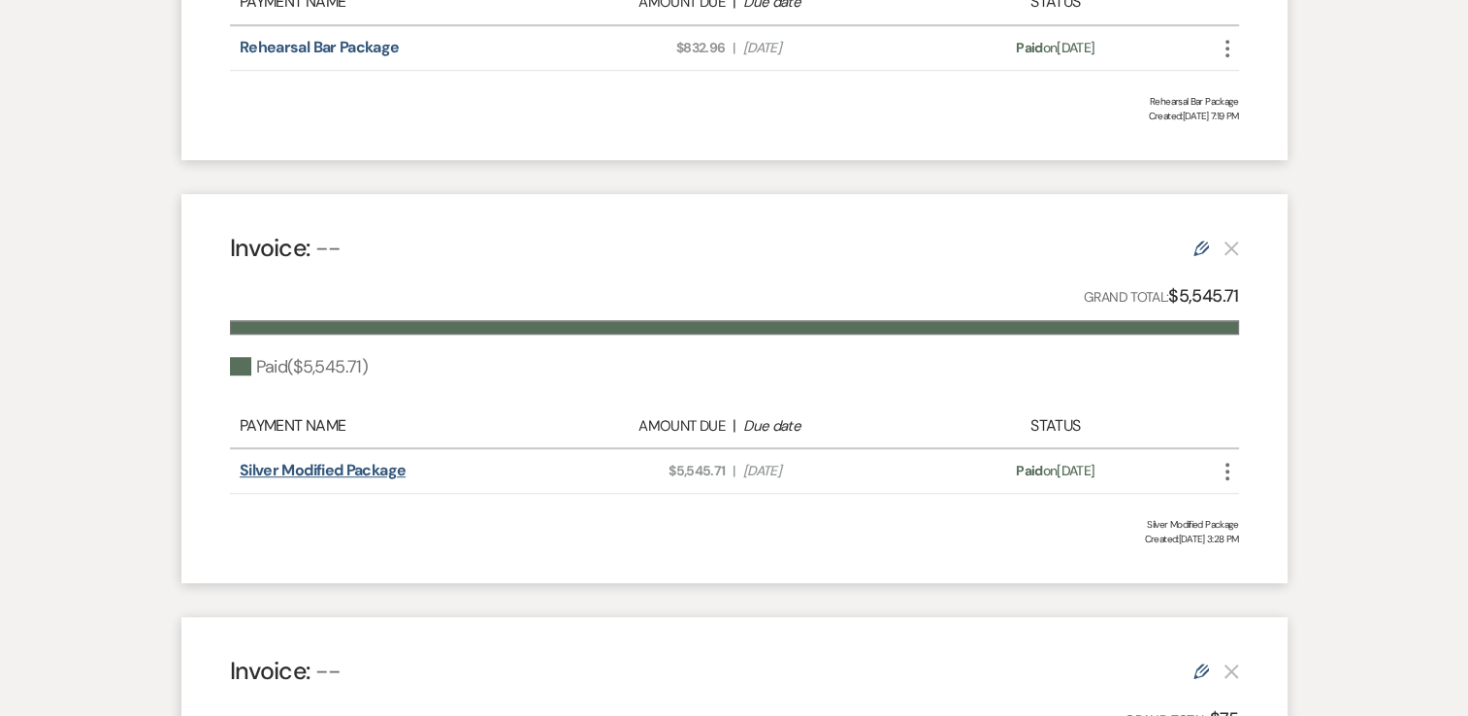
click at [336, 476] on link "Silver Modified Package" at bounding box center [323, 470] width 166 height 20
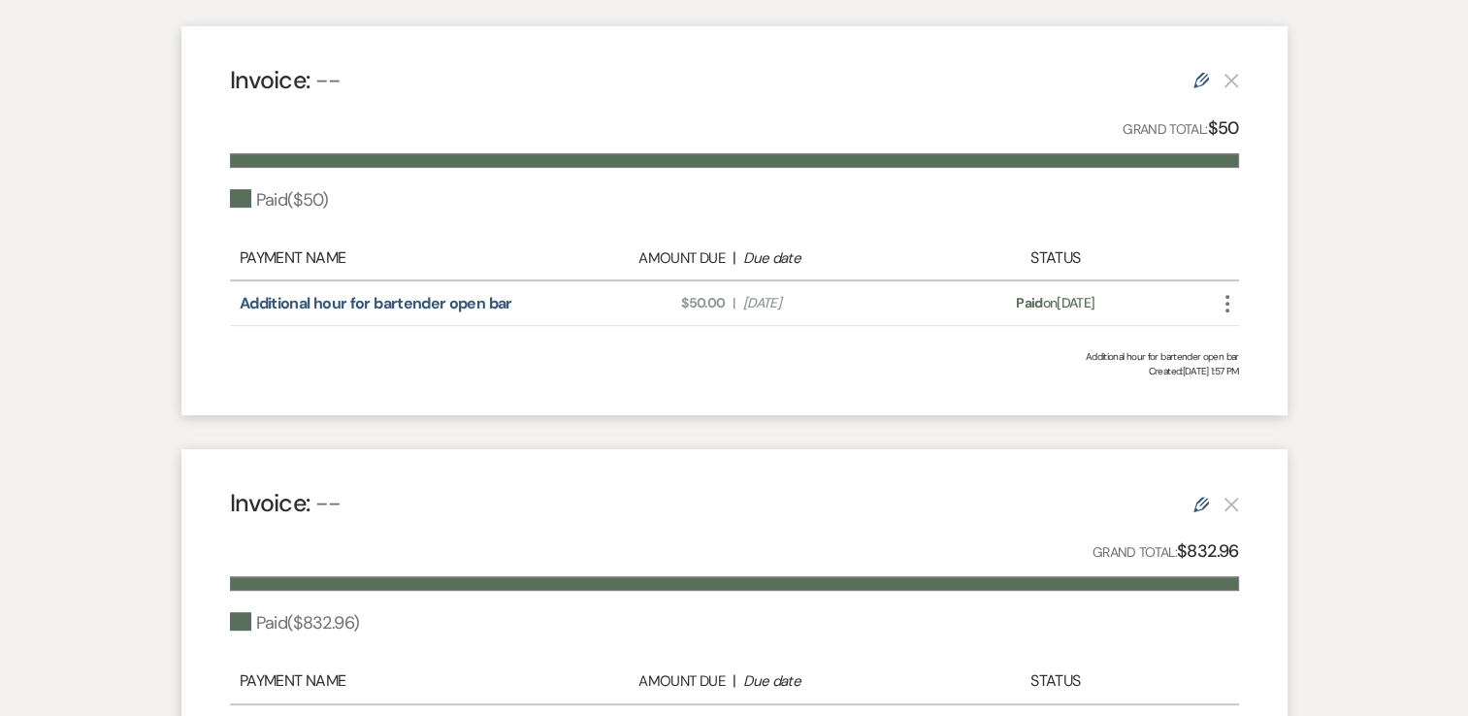
scroll to position [0, 0]
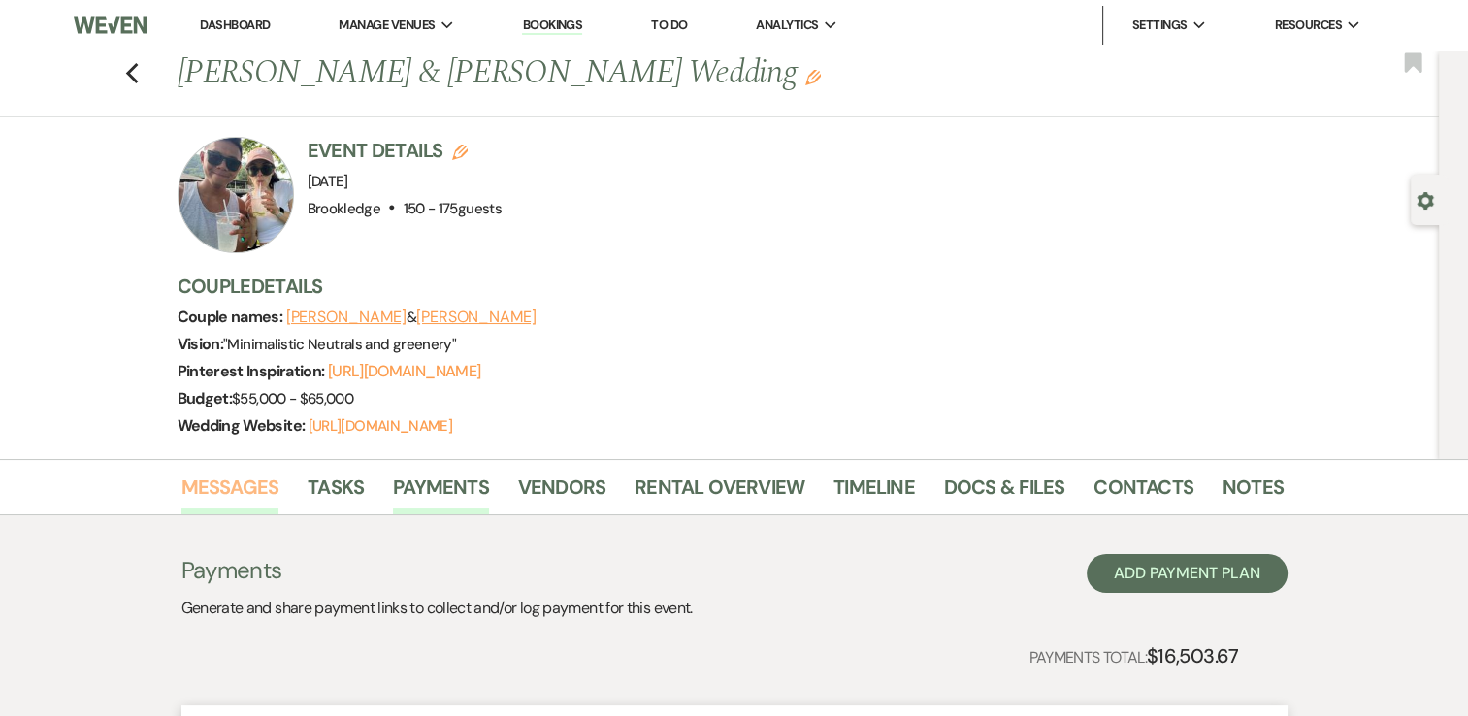
click at [240, 495] on link "Messages" at bounding box center [230, 493] width 98 height 43
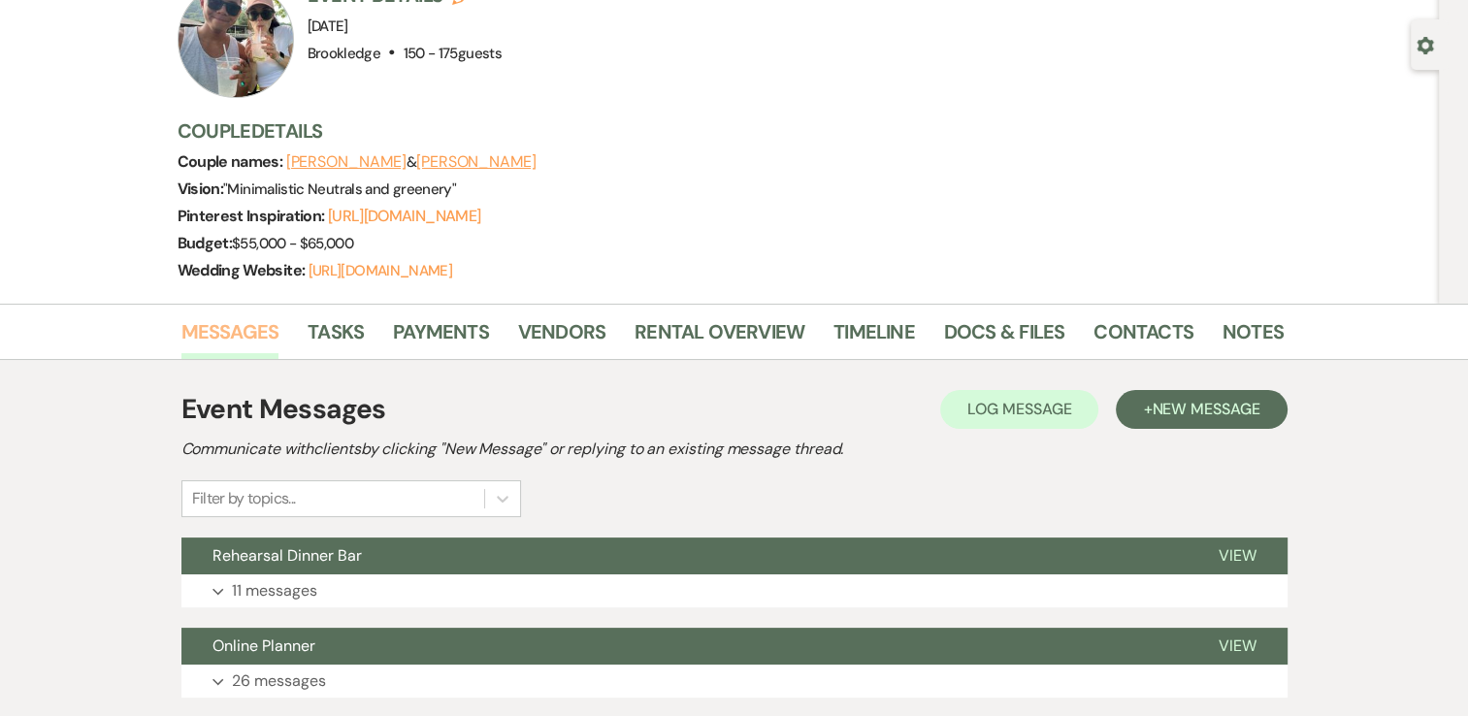
scroll to position [485, 0]
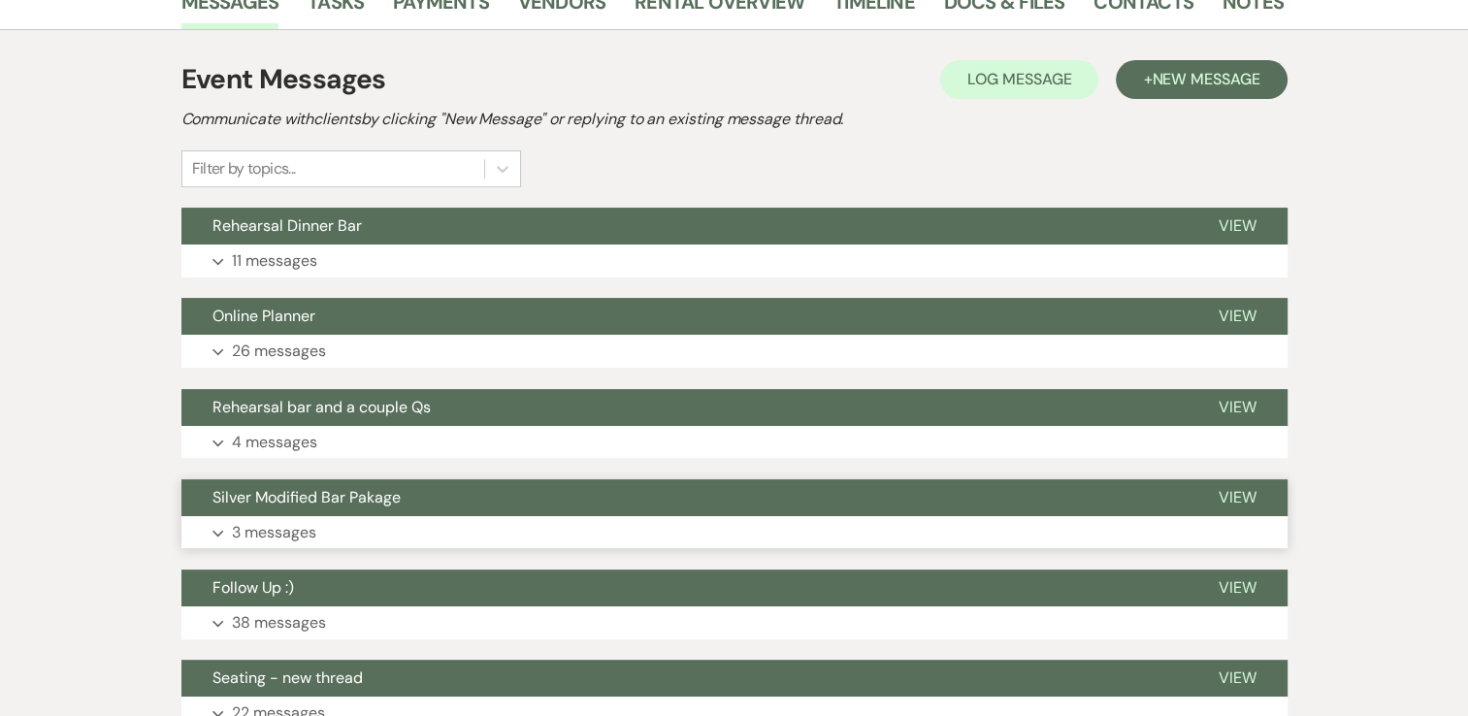
click at [274, 530] on p "3 messages" at bounding box center [274, 532] width 84 height 25
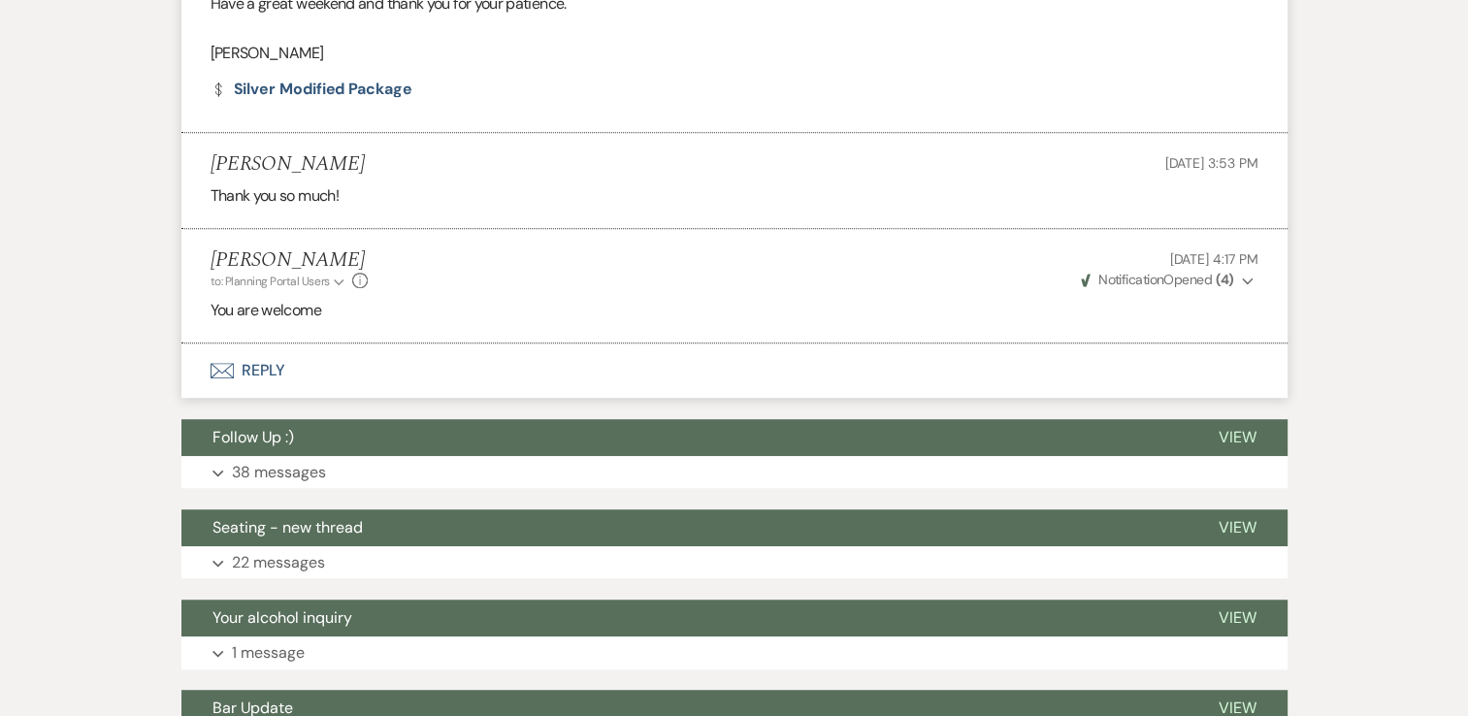
scroll to position [1165, 0]
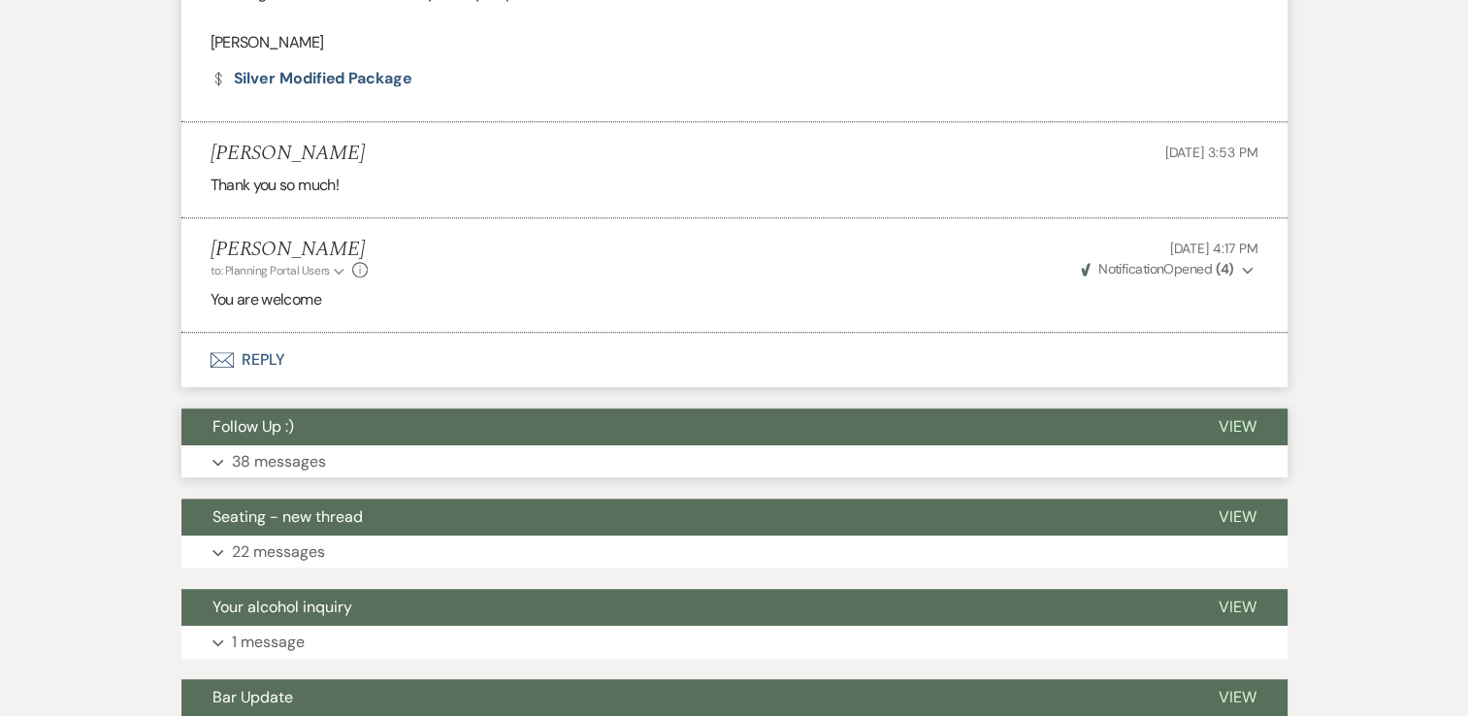
click at [287, 464] on p "38 messages" at bounding box center [279, 461] width 94 height 25
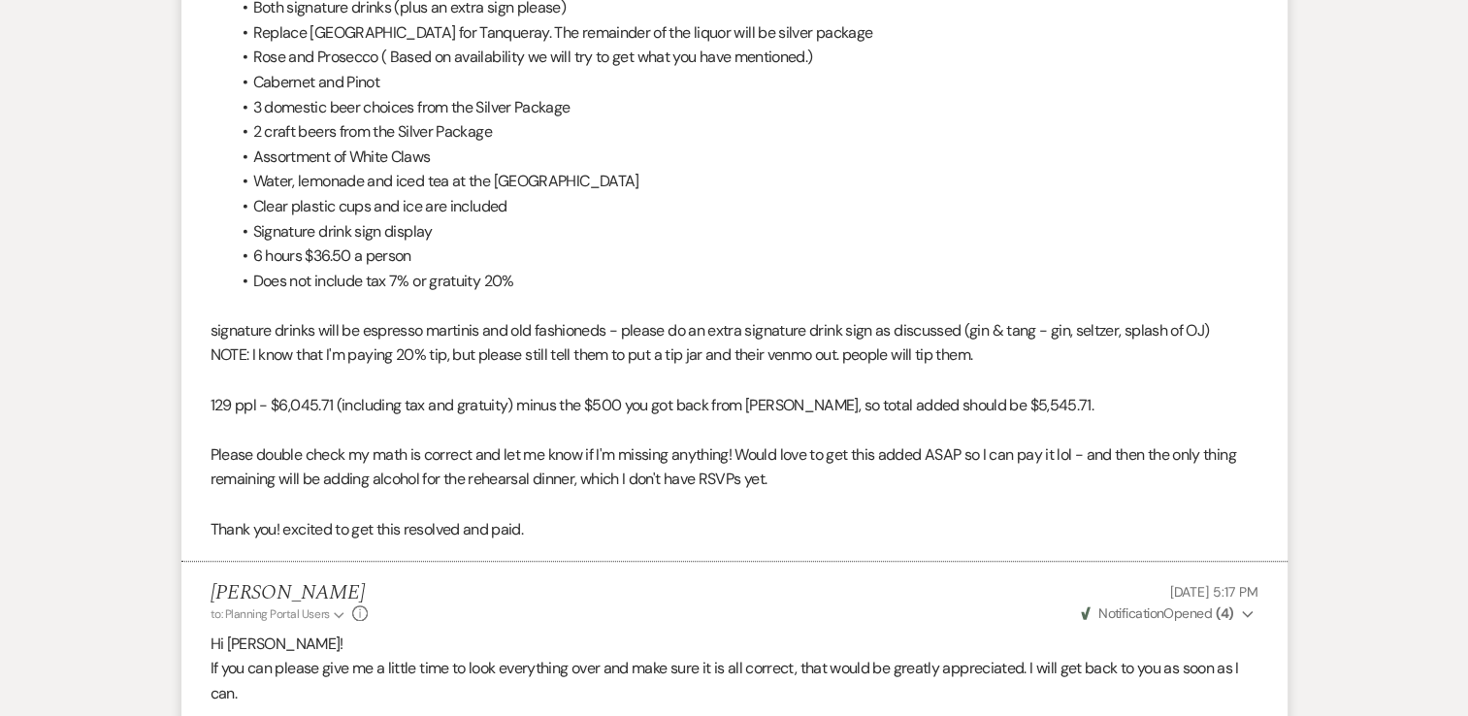
scroll to position [9219, 0]
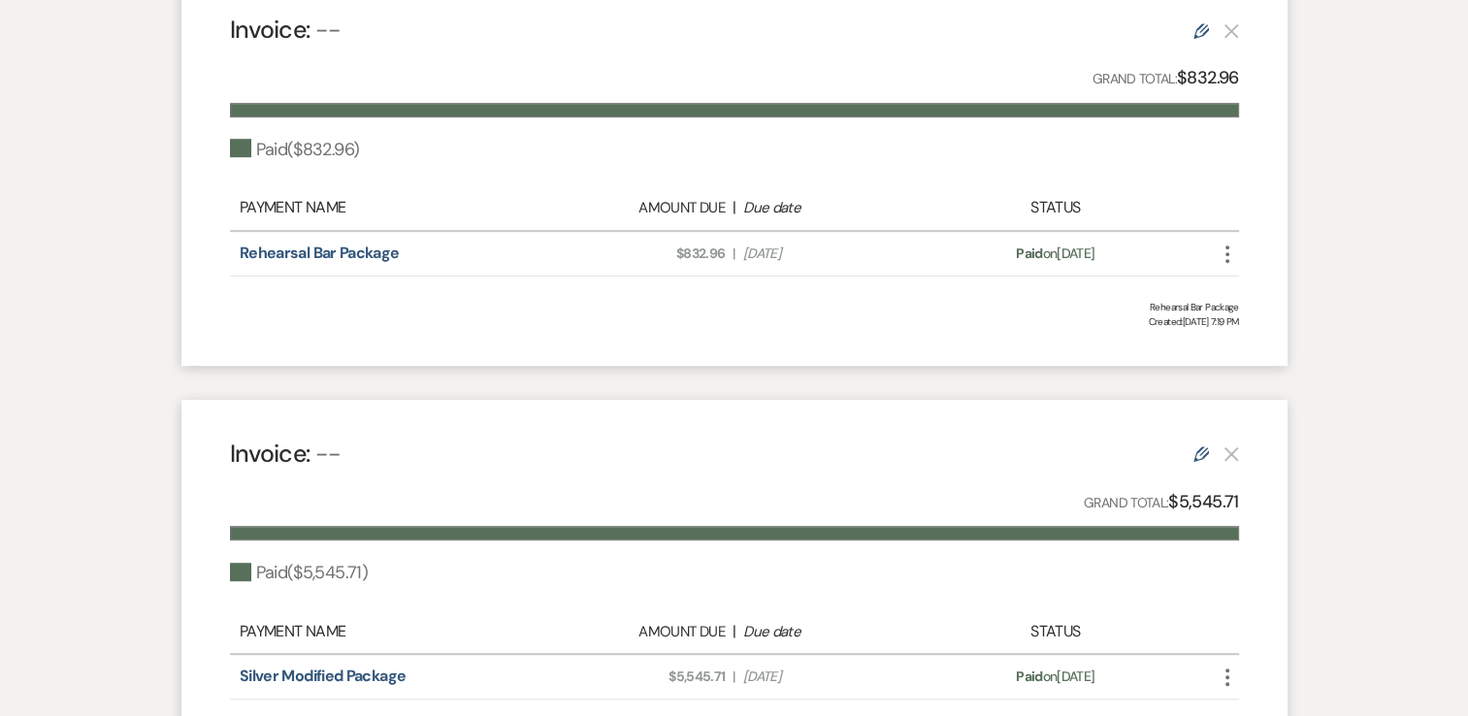
scroll to position [1165, 0]
